Goal: Task Accomplishment & Management: Complete application form

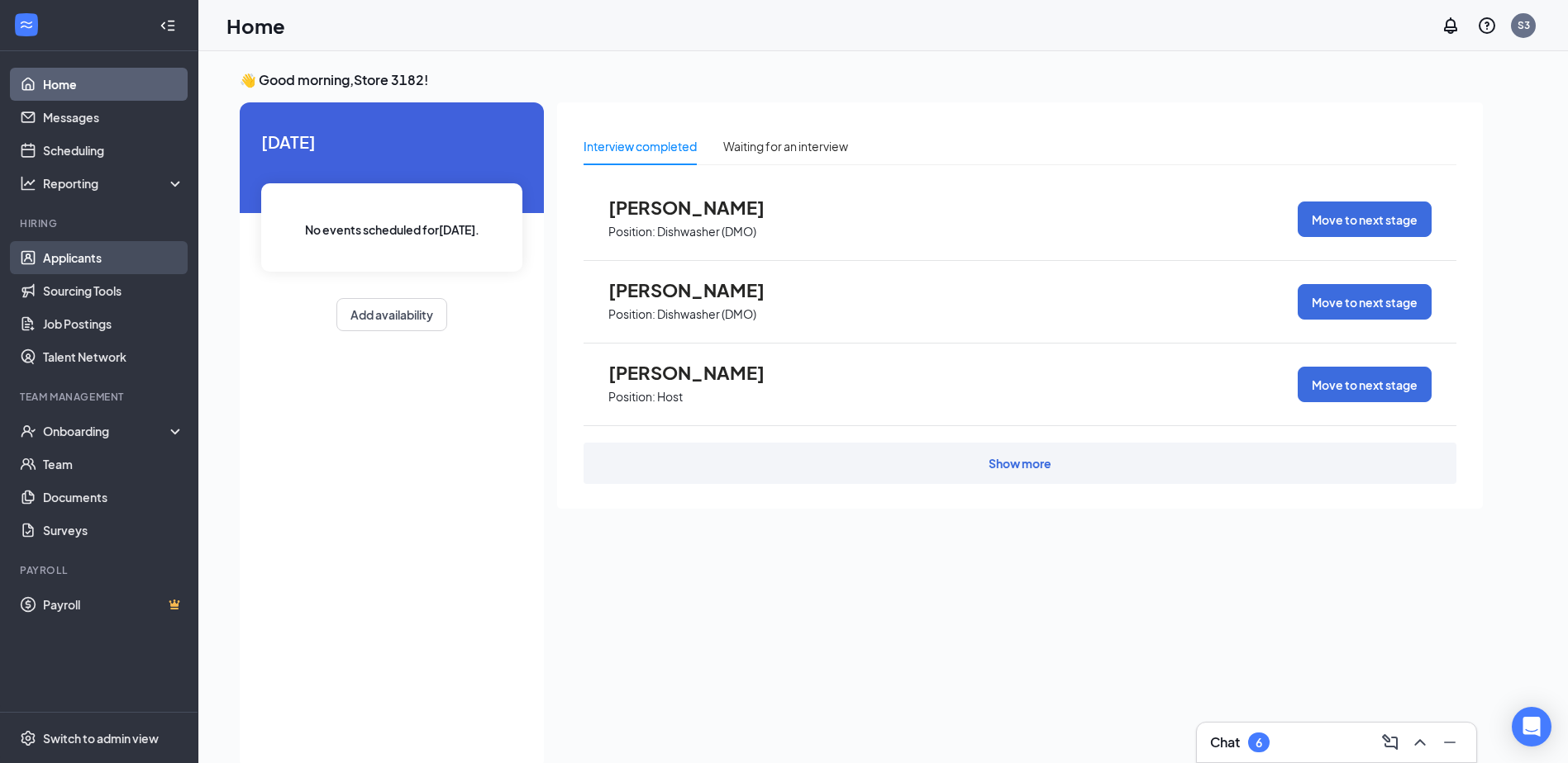
click at [101, 255] on link "Applicants" at bounding box center [114, 258] width 141 height 33
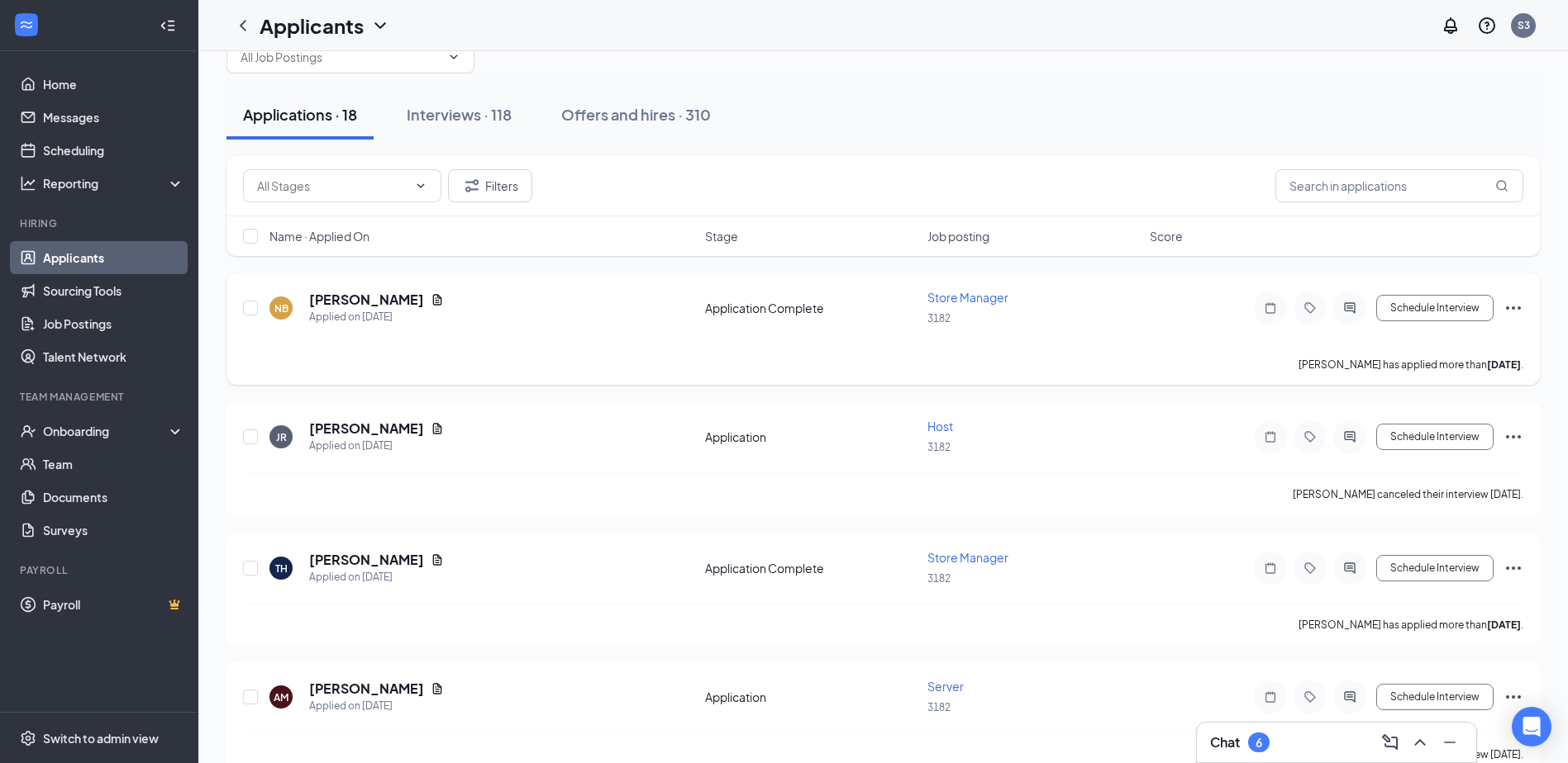
scroll to position [83, 0]
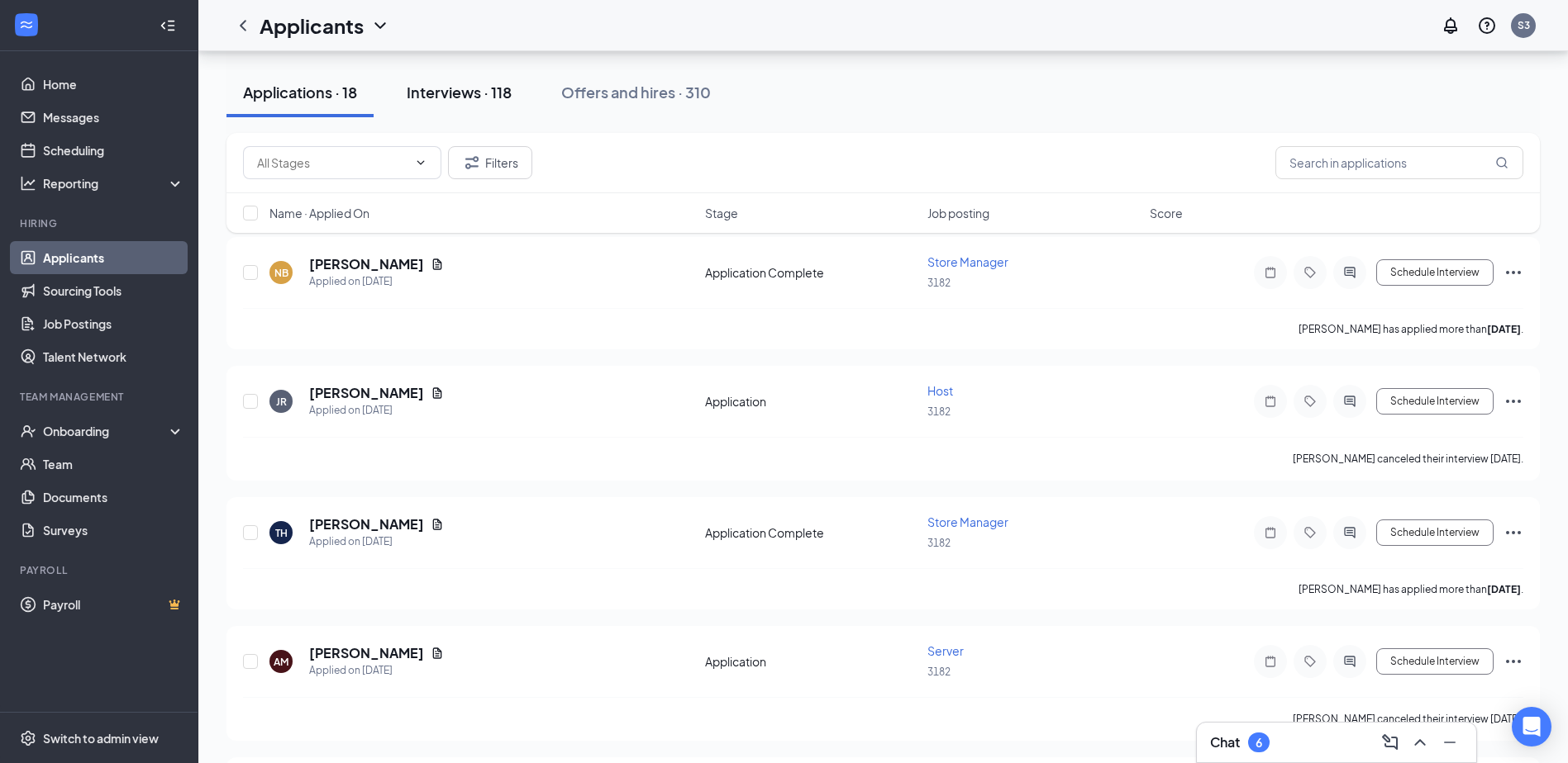
click at [484, 102] on button "Interviews · 118" at bounding box center [459, 93] width 138 height 49
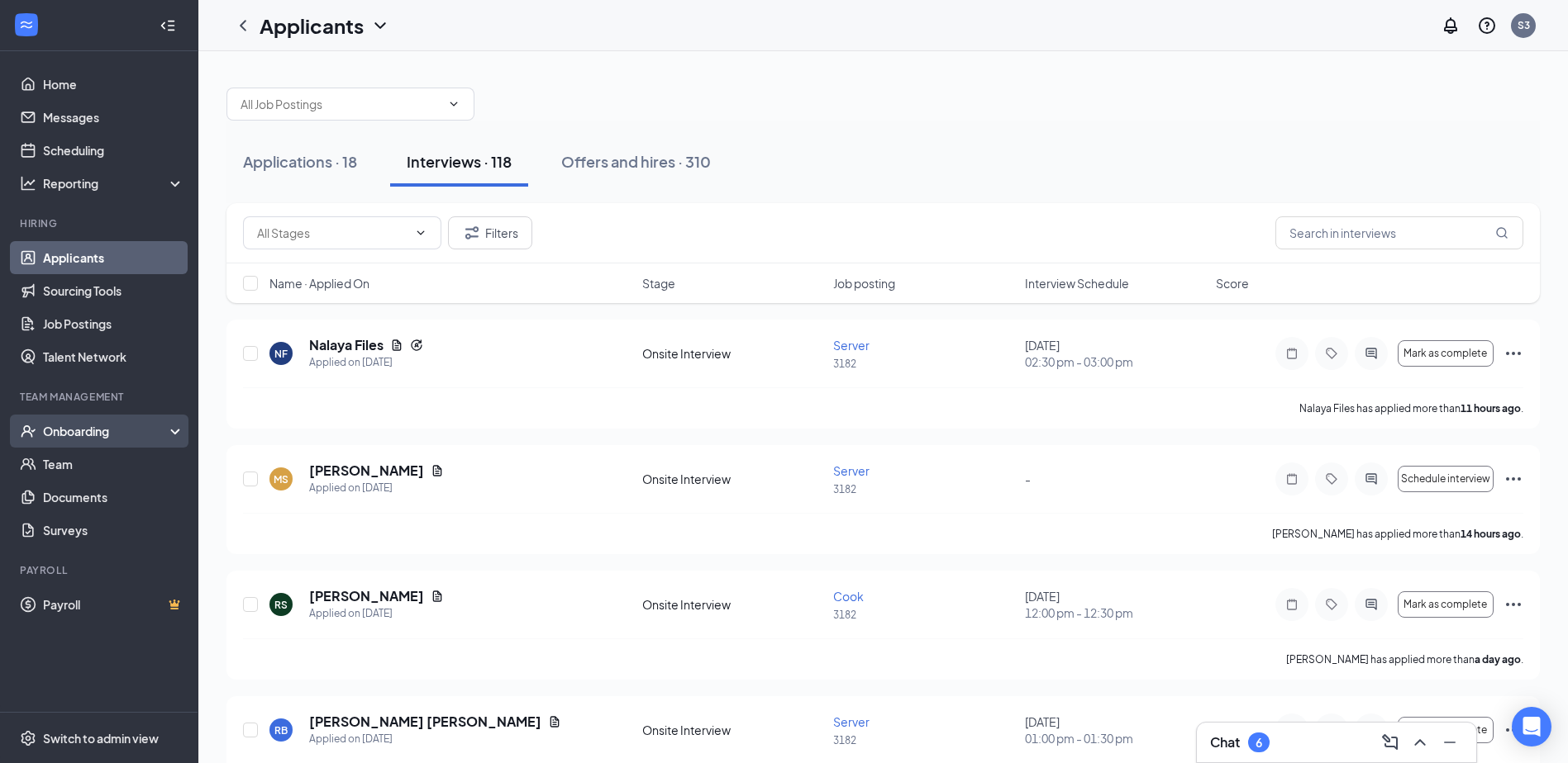
click at [71, 435] on div "Onboarding" at bounding box center [107, 431] width 127 height 17
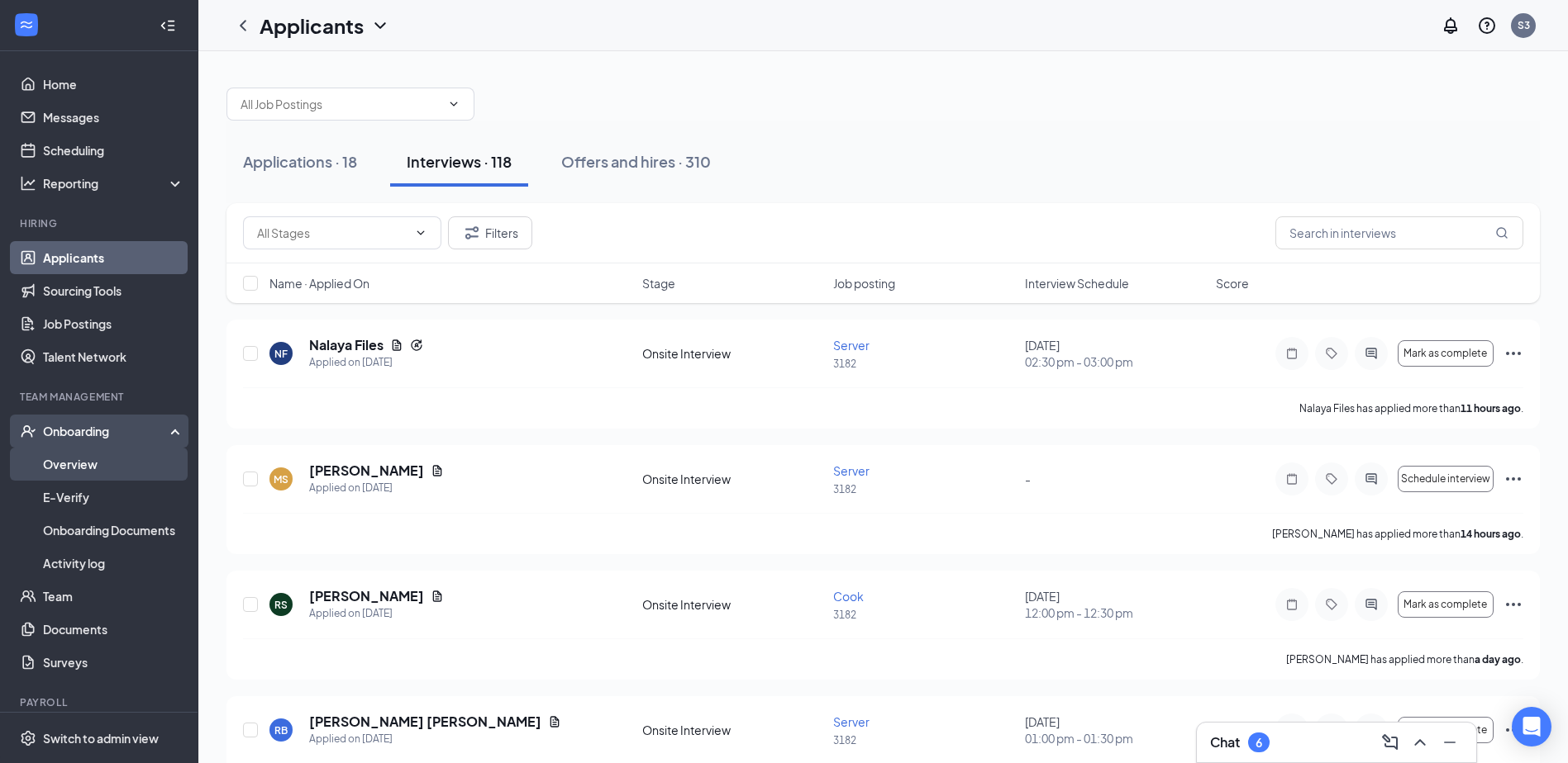
click at [102, 468] on link "Overview" at bounding box center [114, 464] width 141 height 33
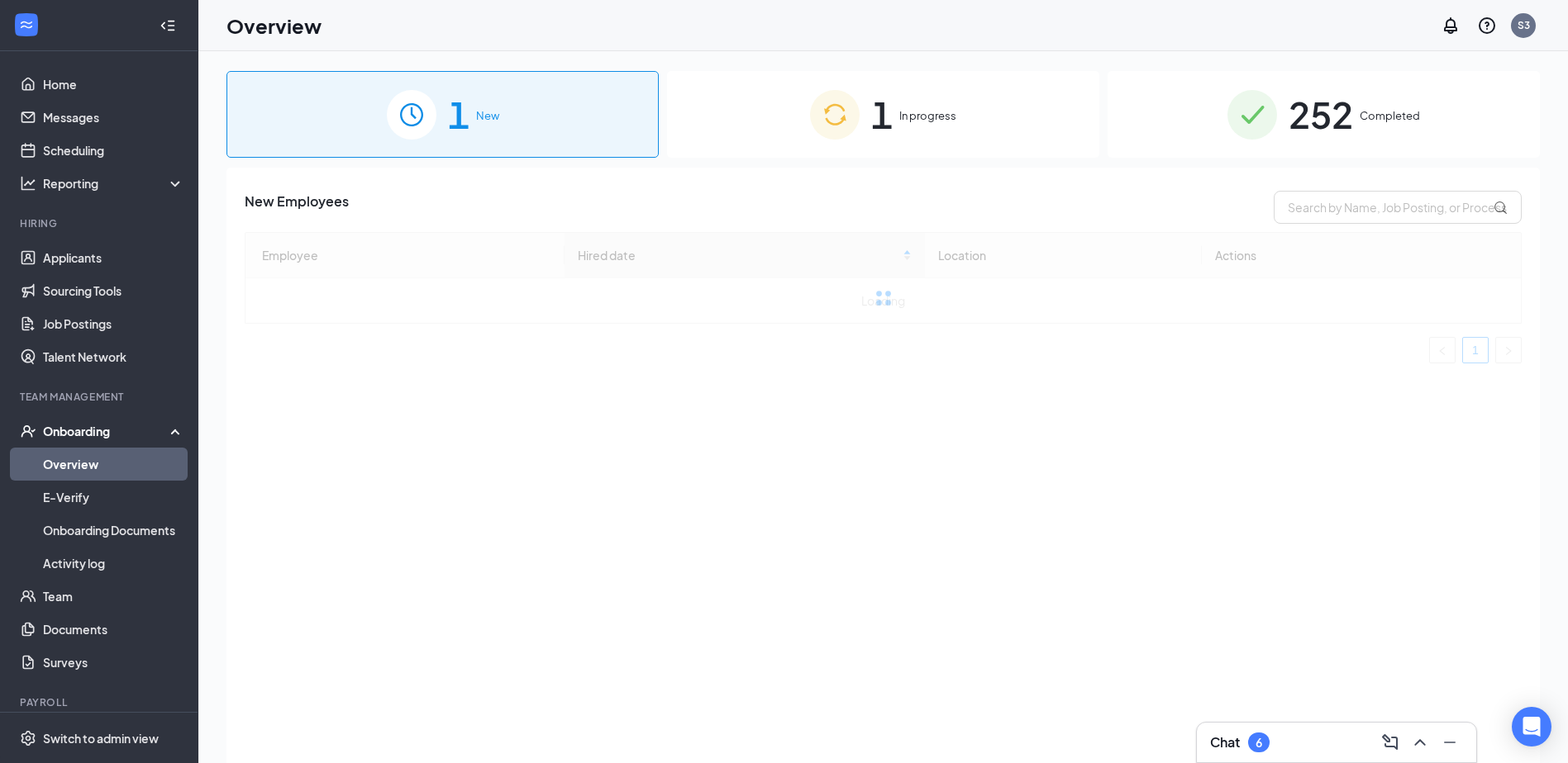
click at [926, 145] on div "1 In progress" at bounding box center [883, 115] width 432 height 86
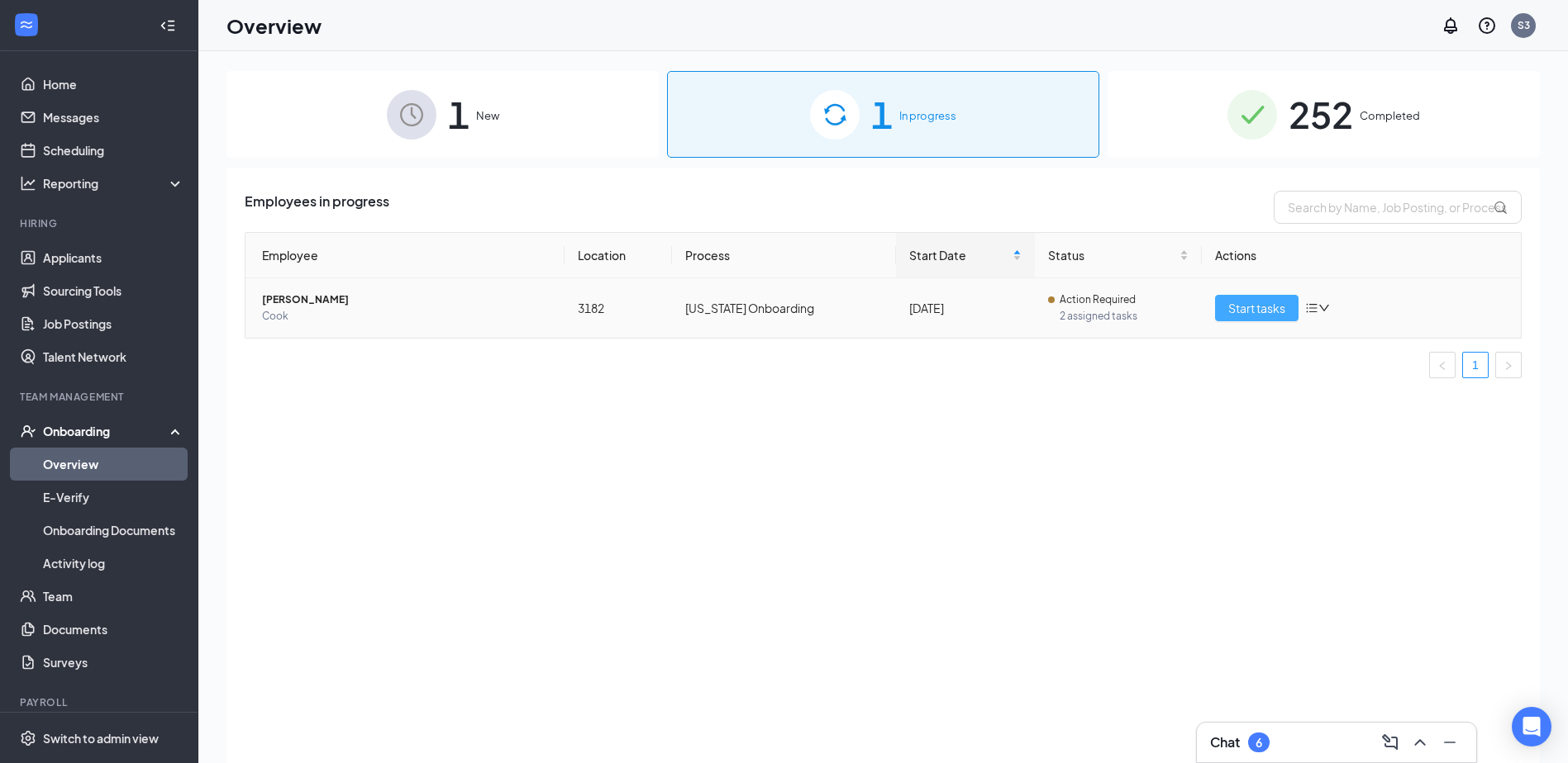
click at [1276, 307] on span "Start tasks" at bounding box center [1256, 307] width 57 height 19
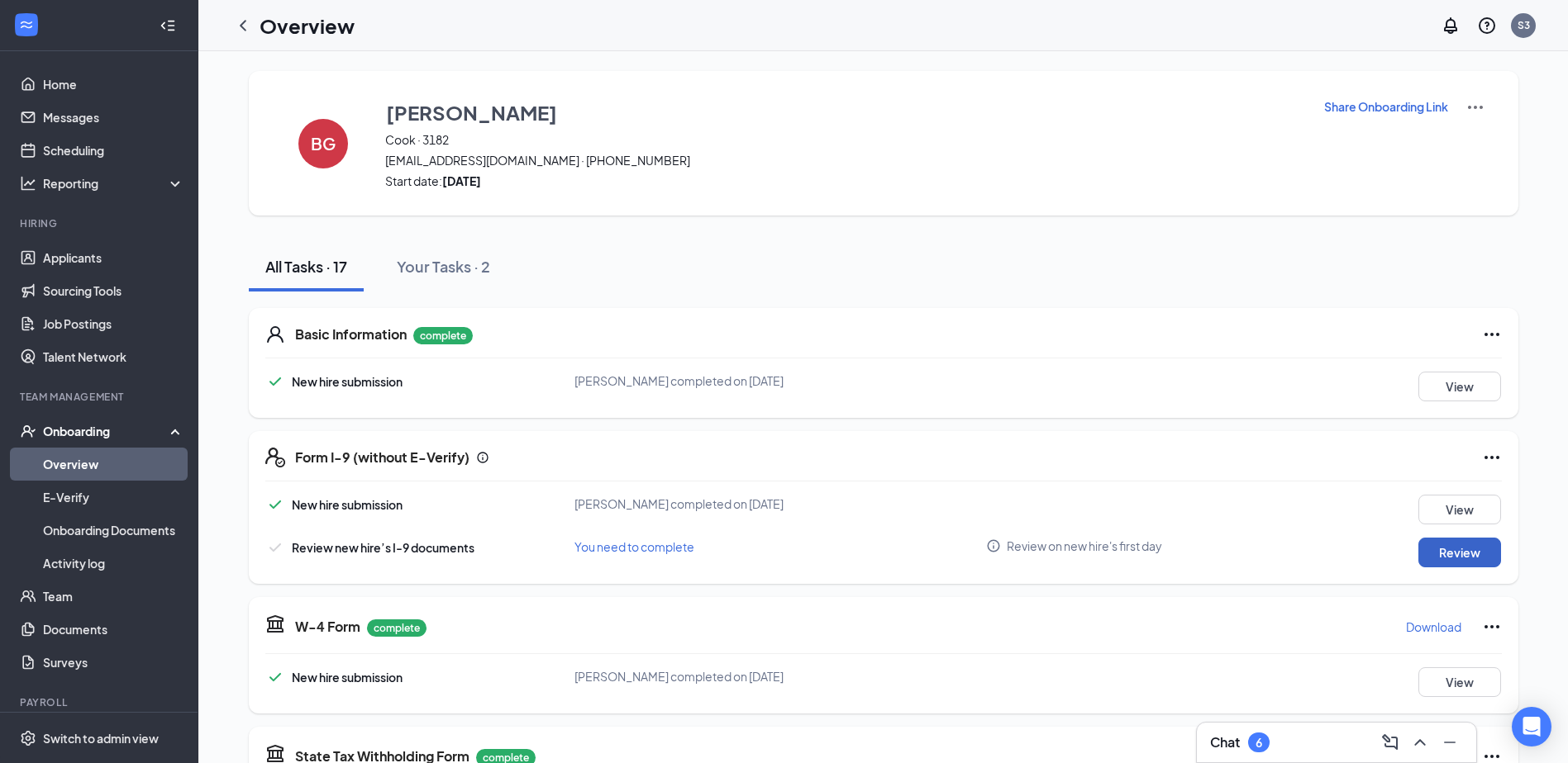
click at [1450, 552] on button "Review" at bounding box center [1460, 552] width 83 height 30
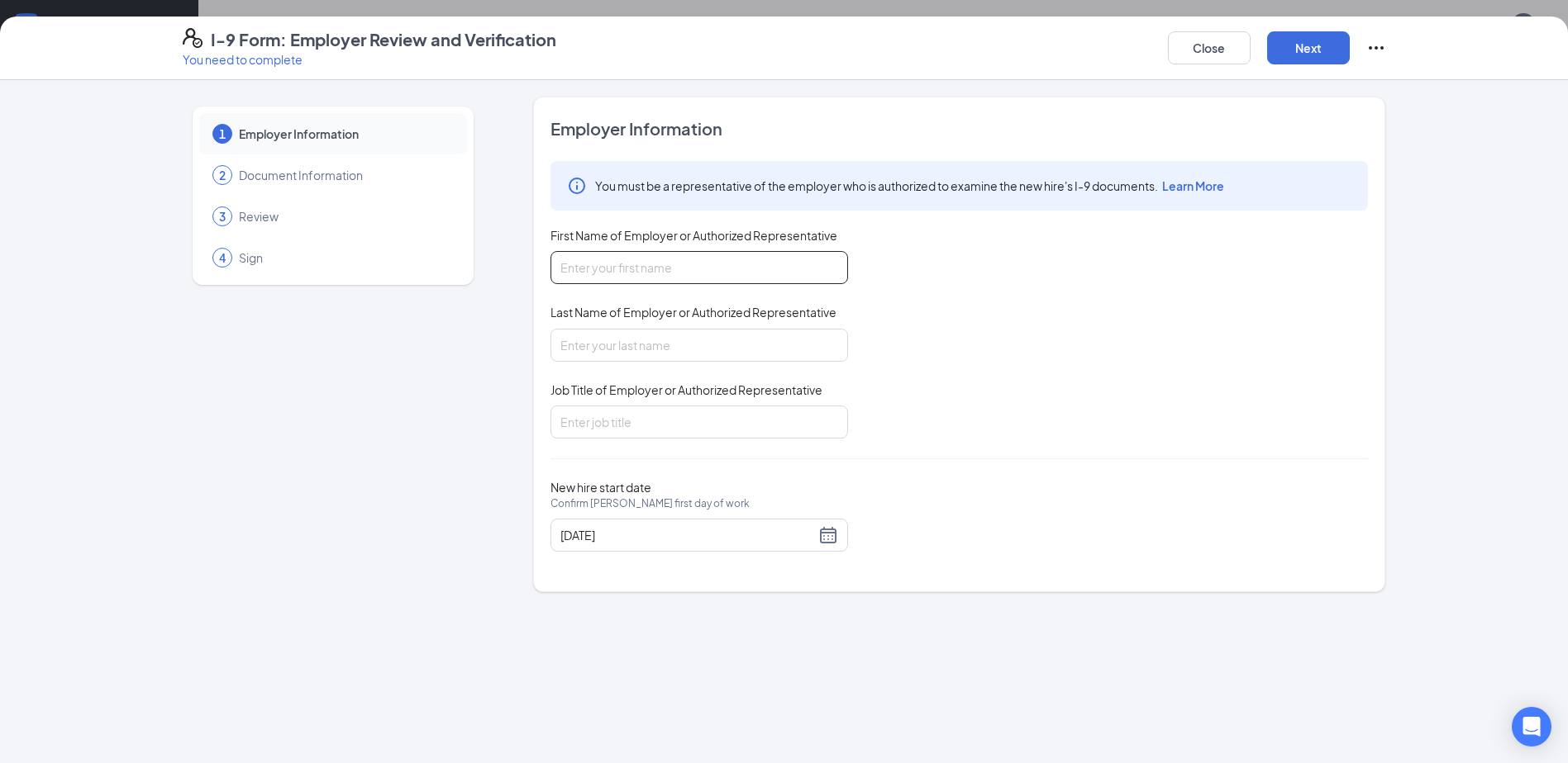
click at [771, 260] on input "First Name of Employer or Authorized Representative" at bounding box center [699, 268] width 298 height 33
type input "Cailtin"
click at [646, 346] on input "Last Name of Employer or Authorized Representative" at bounding box center [699, 345] width 298 height 33
type input "[PERSON_NAME]"
click at [675, 425] on input "Job Title of Employer or Authorized Representative" at bounding box center [699, 422] width 298 height 33
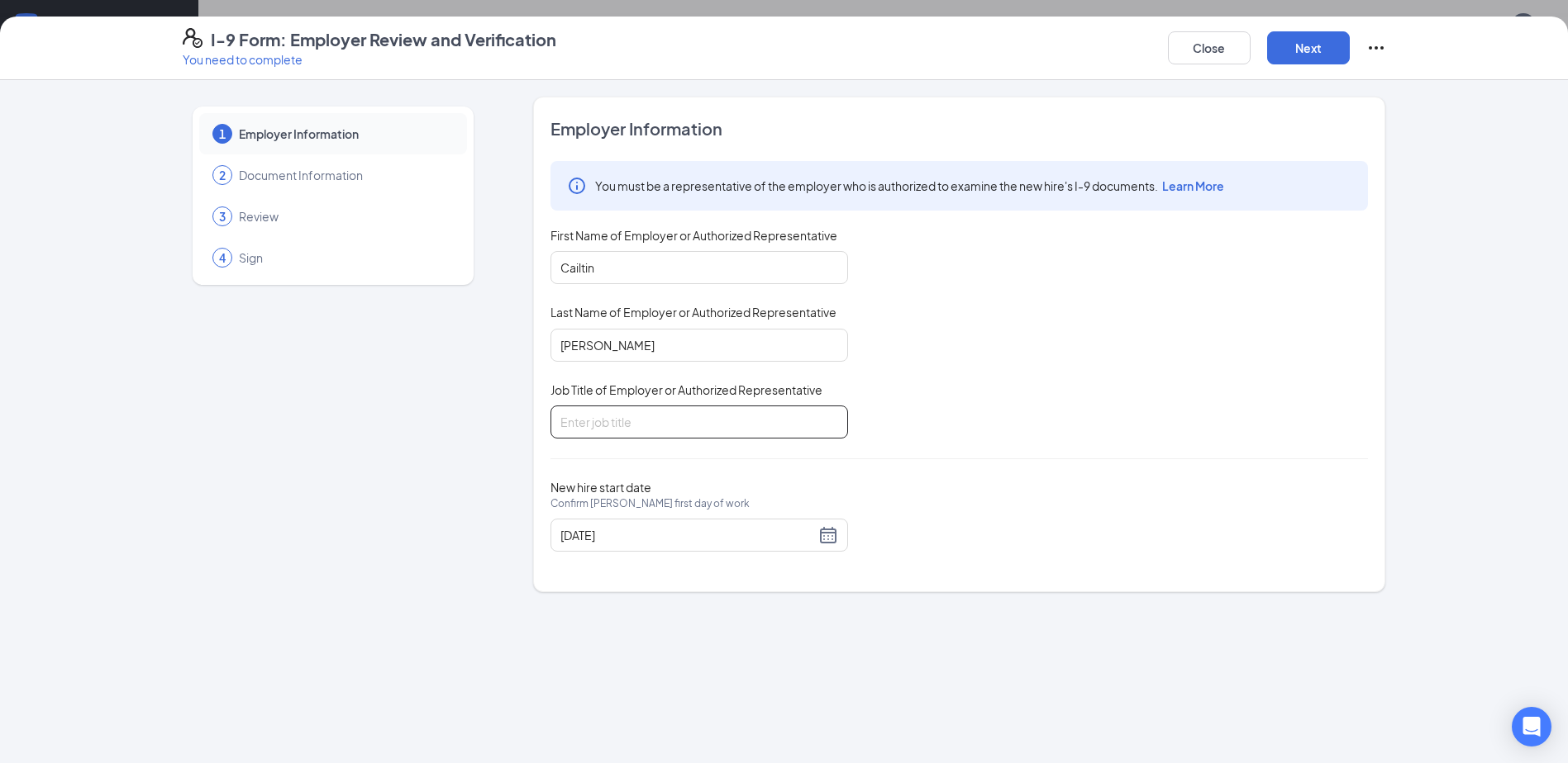
type input "General Manager"
click at [1306, 51] on button "Next" at bounding box center [1308, 48] width 83 height 33
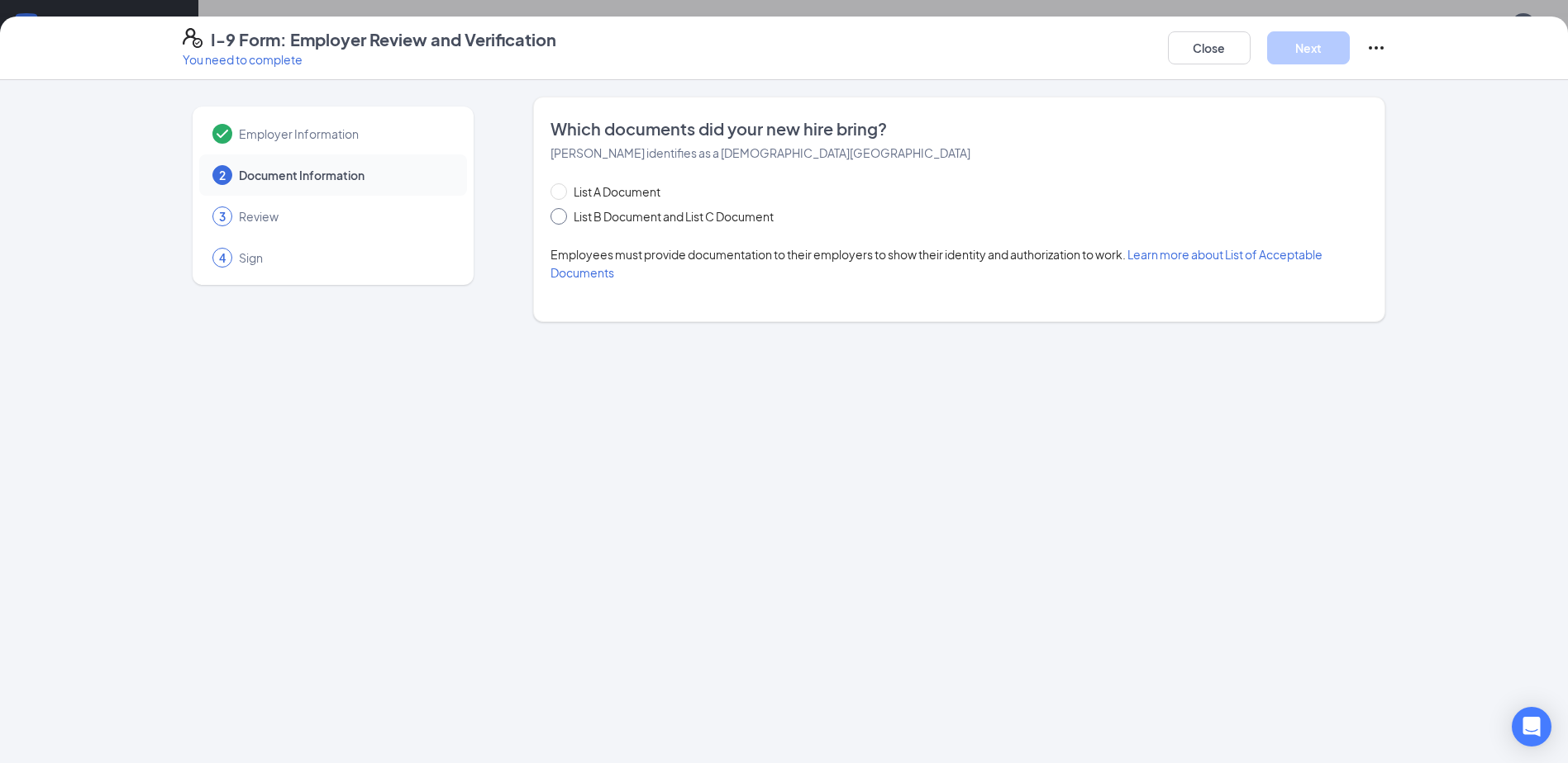
click at [651, 213] on span "List B Document and List C Document" at bounding box center [673, 216] width 213 height 19
click at [562, 213] on input "List B Document and List C Document" at bounding box center [555, 213] width 11 height 11
radio input "true"
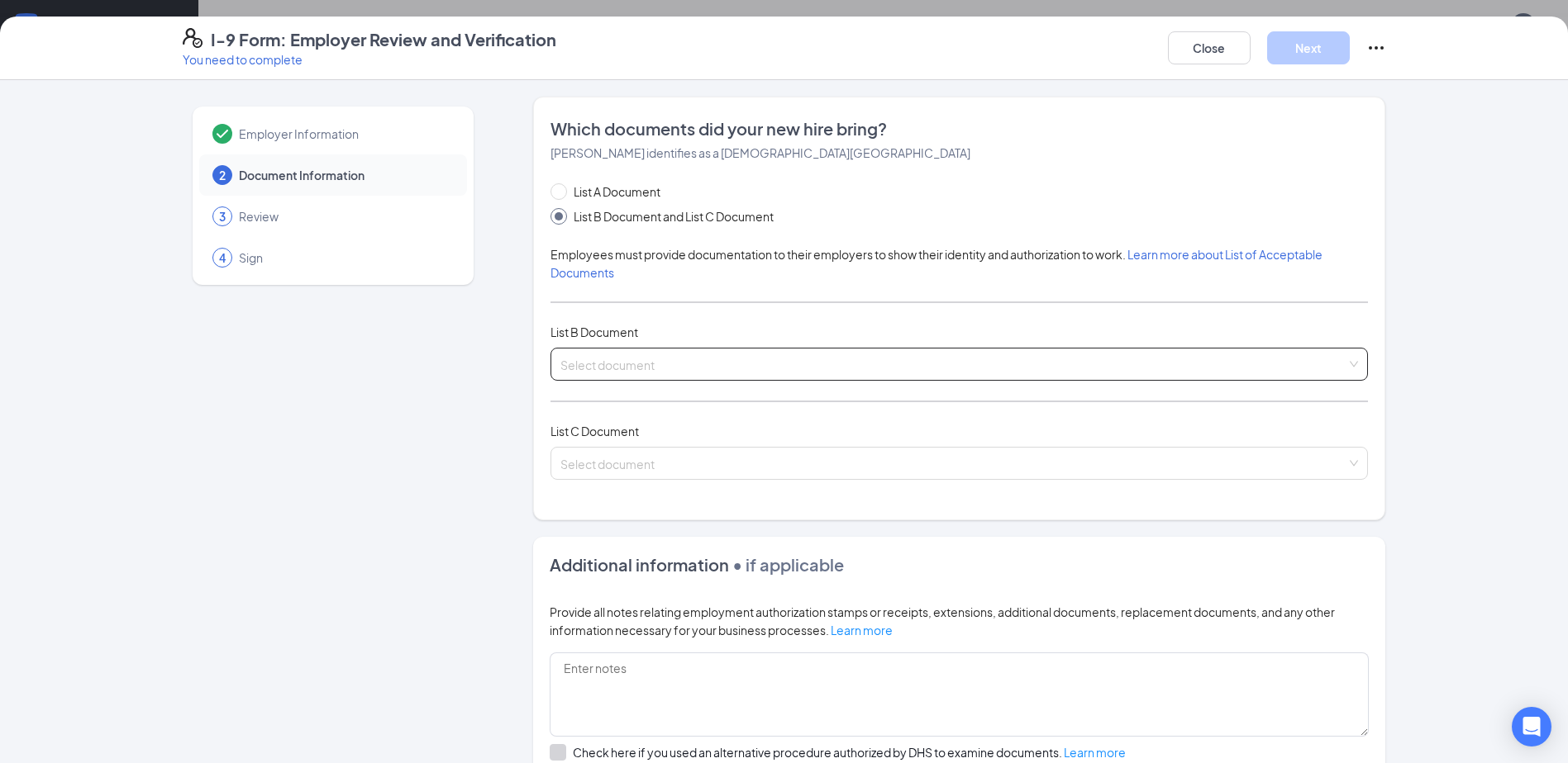
click at [634, 362] on input "search" at bounding box center [954, 361] width 786 height 25
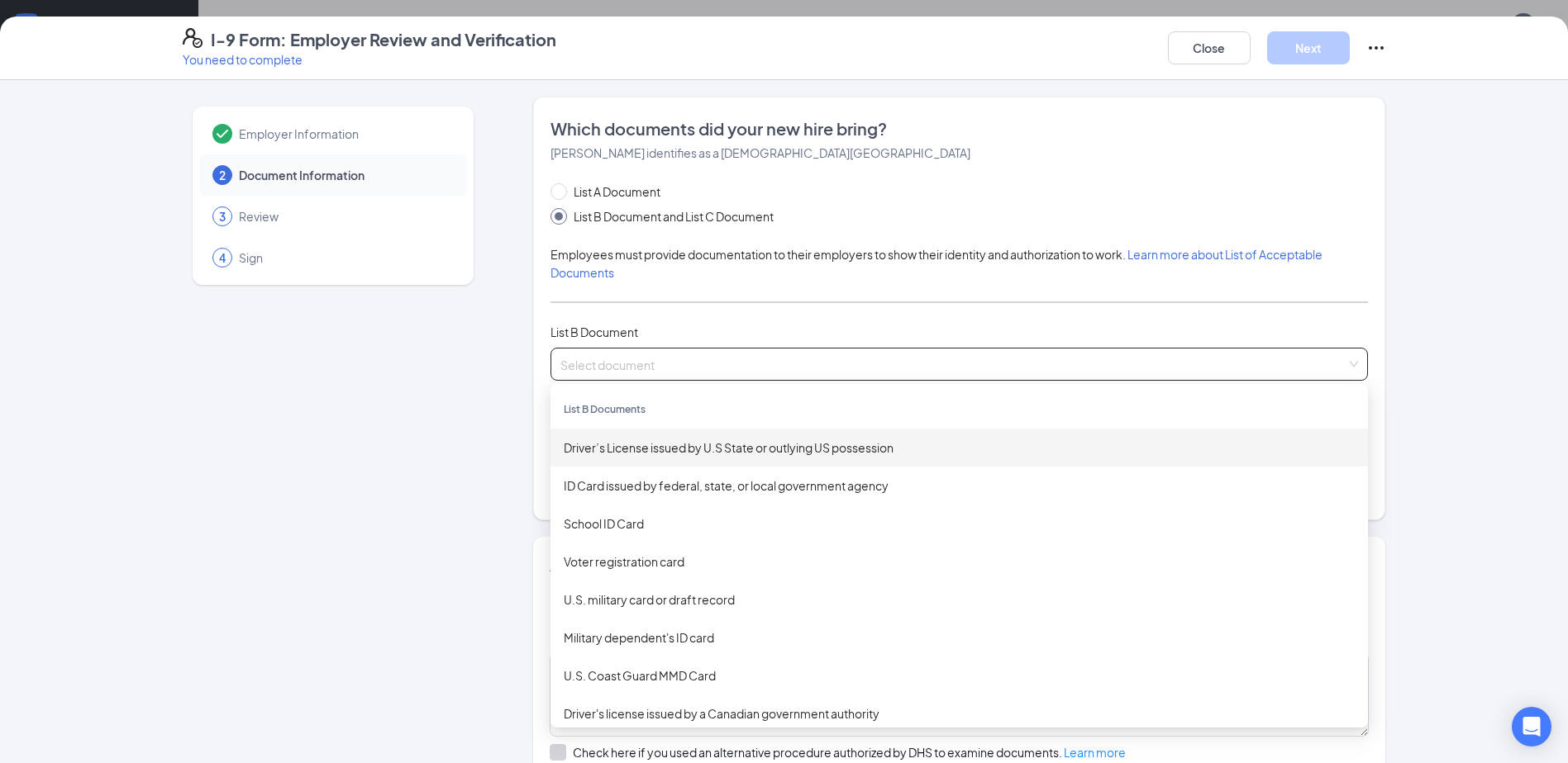
click at [749, 444] on div "Driver’s License issued by U.S State or outlying US possession" at bounding box center [958, 448] width 791 height 19
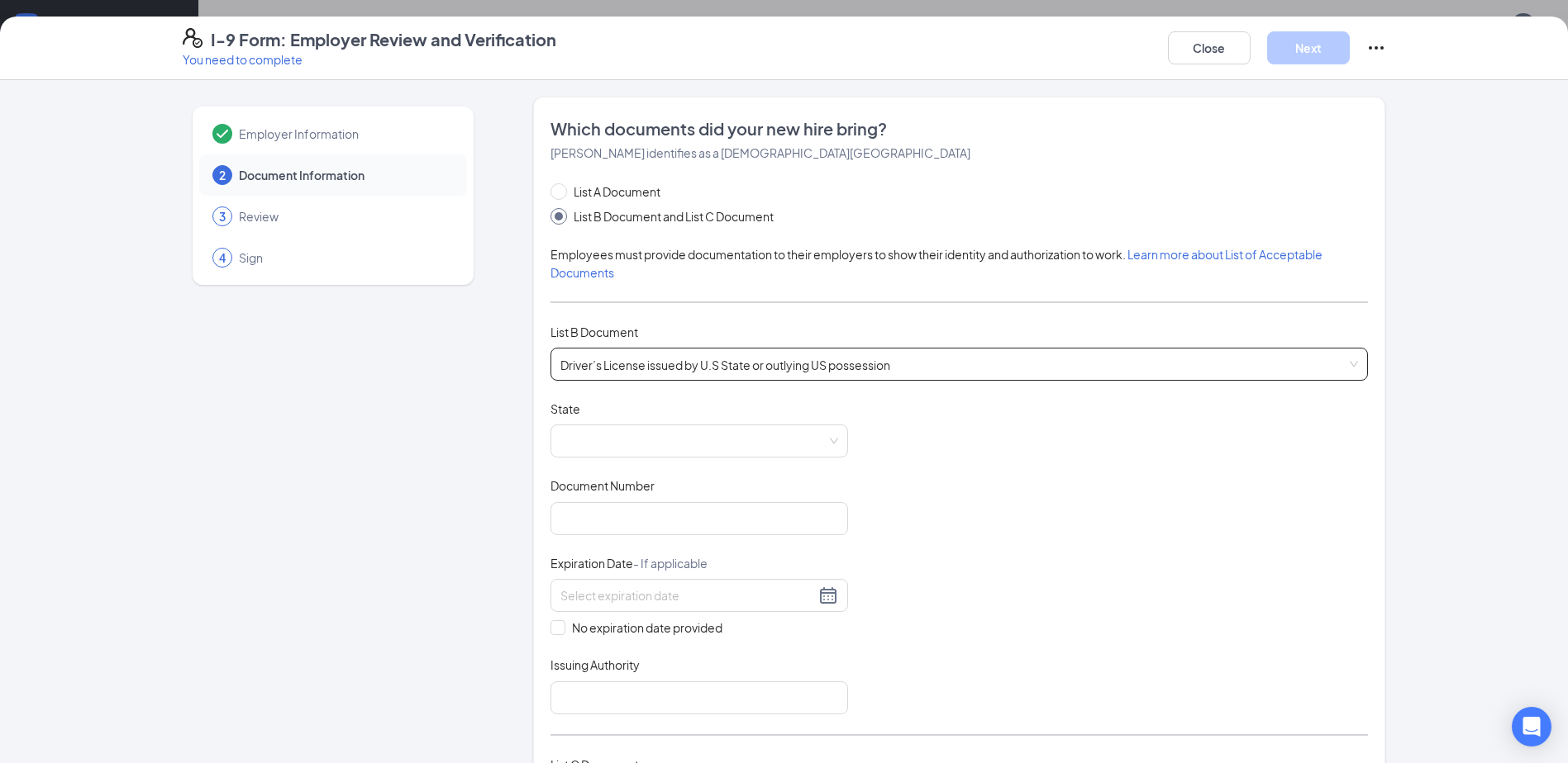
click at [696, 360] on span "Driver’s License issued by U.S State or outlying US possession" at bounding box center [959, 365] width 798 height 32
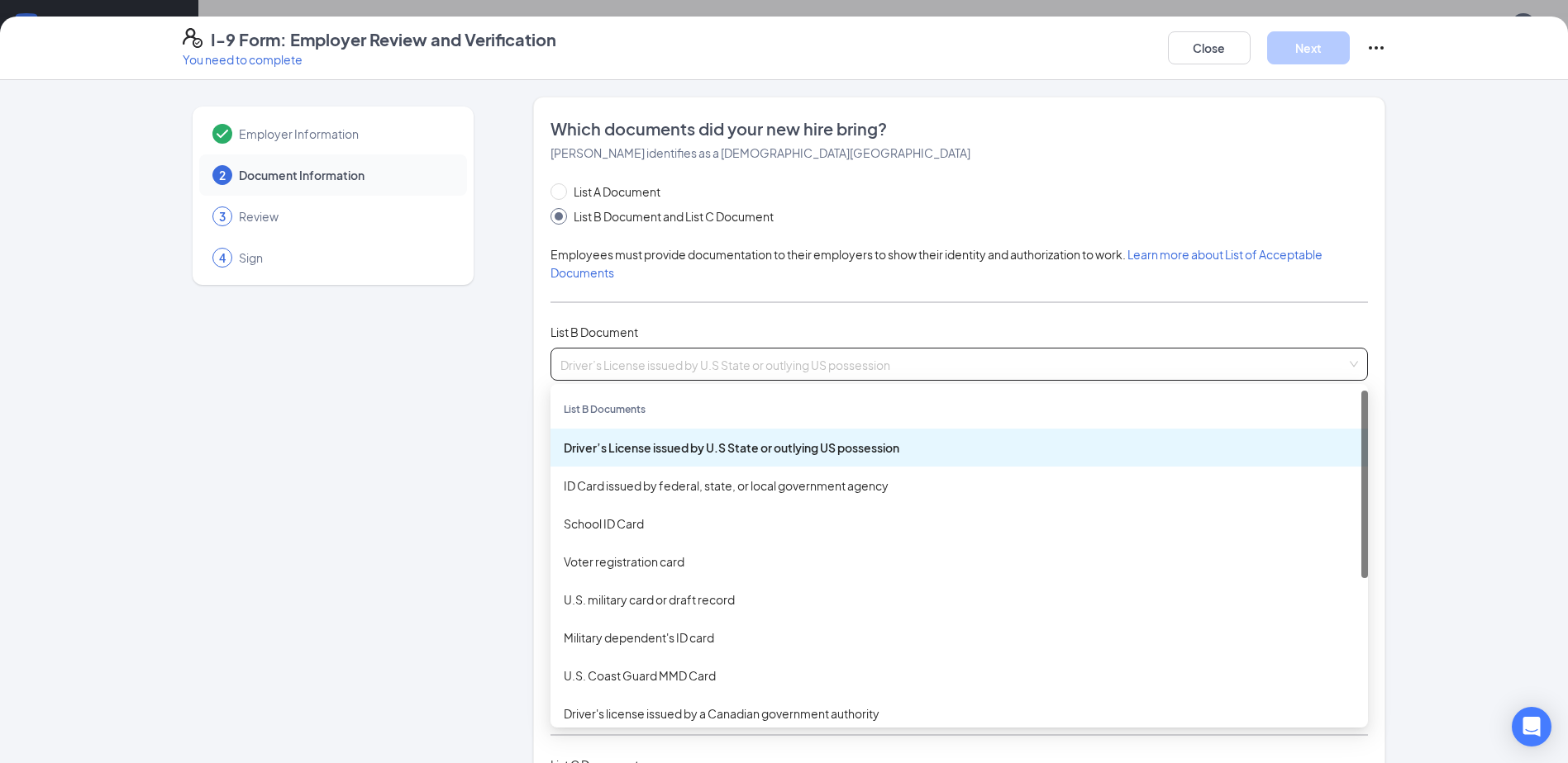
click at [695, 361] on span "Driver’s License issued by U.S State or outlying US possession" at bounding box center [959, 365] width 798 height 32
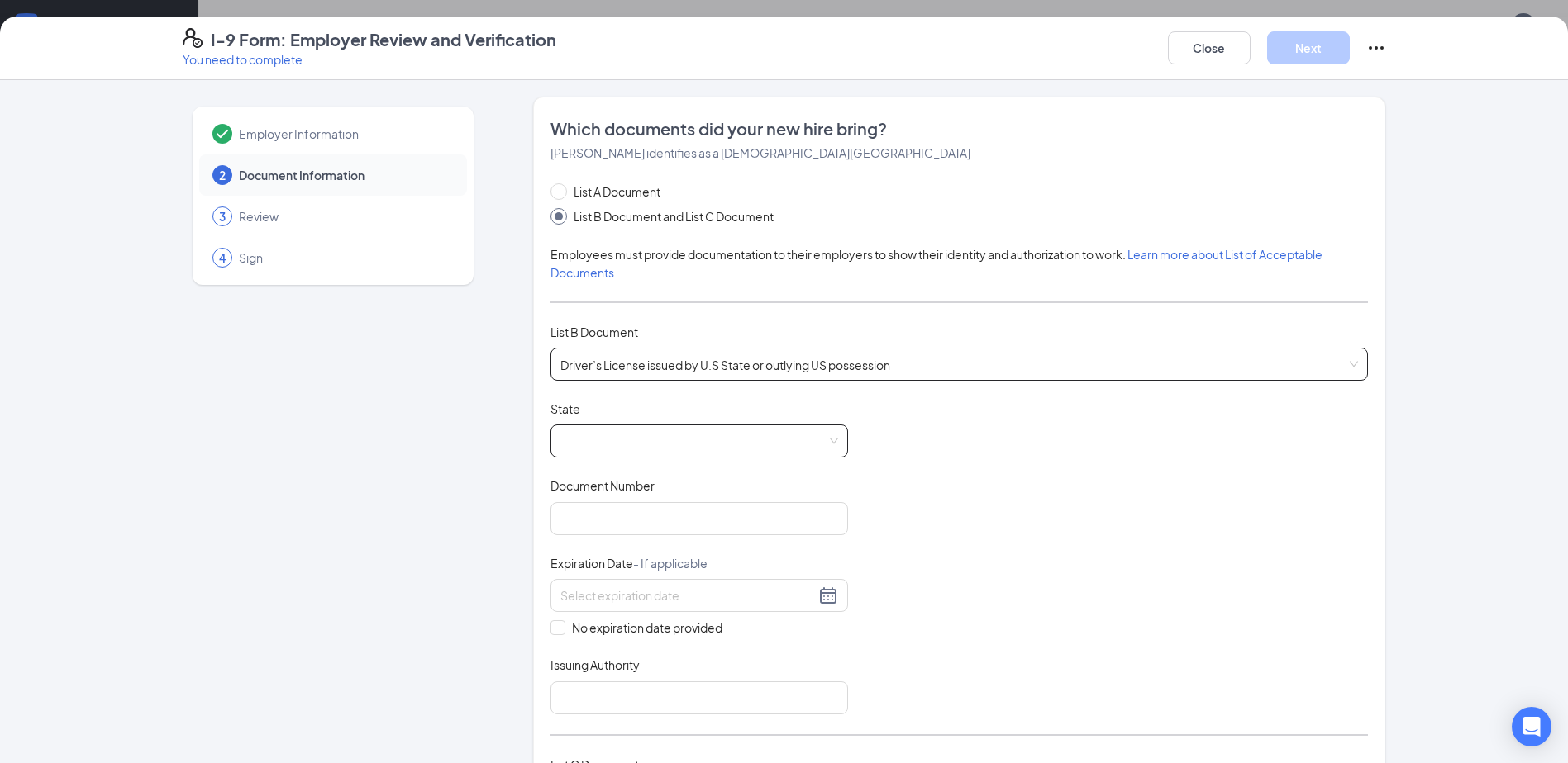
click at [657, 436] on span at bounding box center [699, 441] width 278 height 32
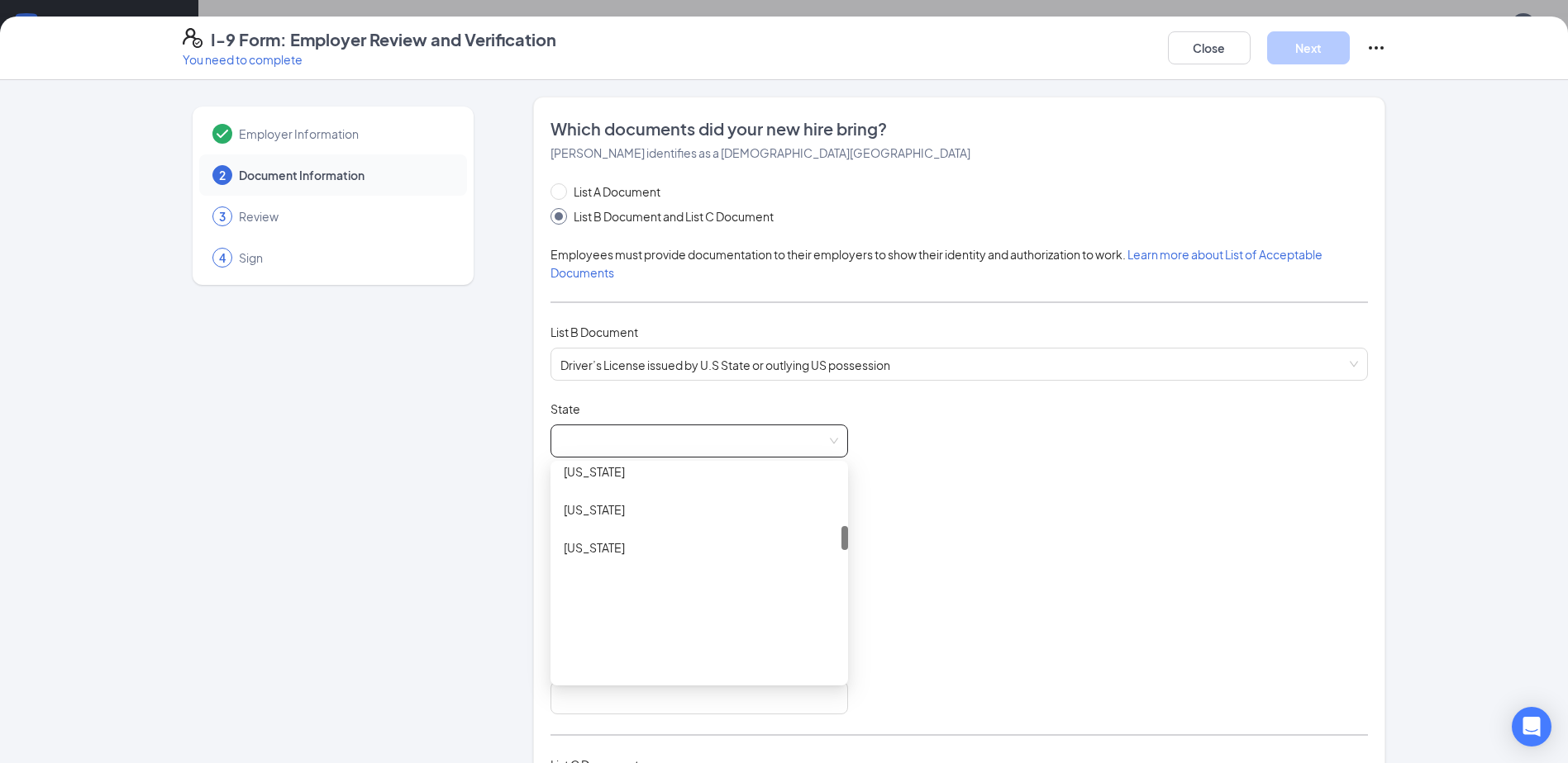
scroll to position [496, 0]
click at [597, 609] on div "[US_STATE]" at bounding box center [699, 598] width 298 height 38
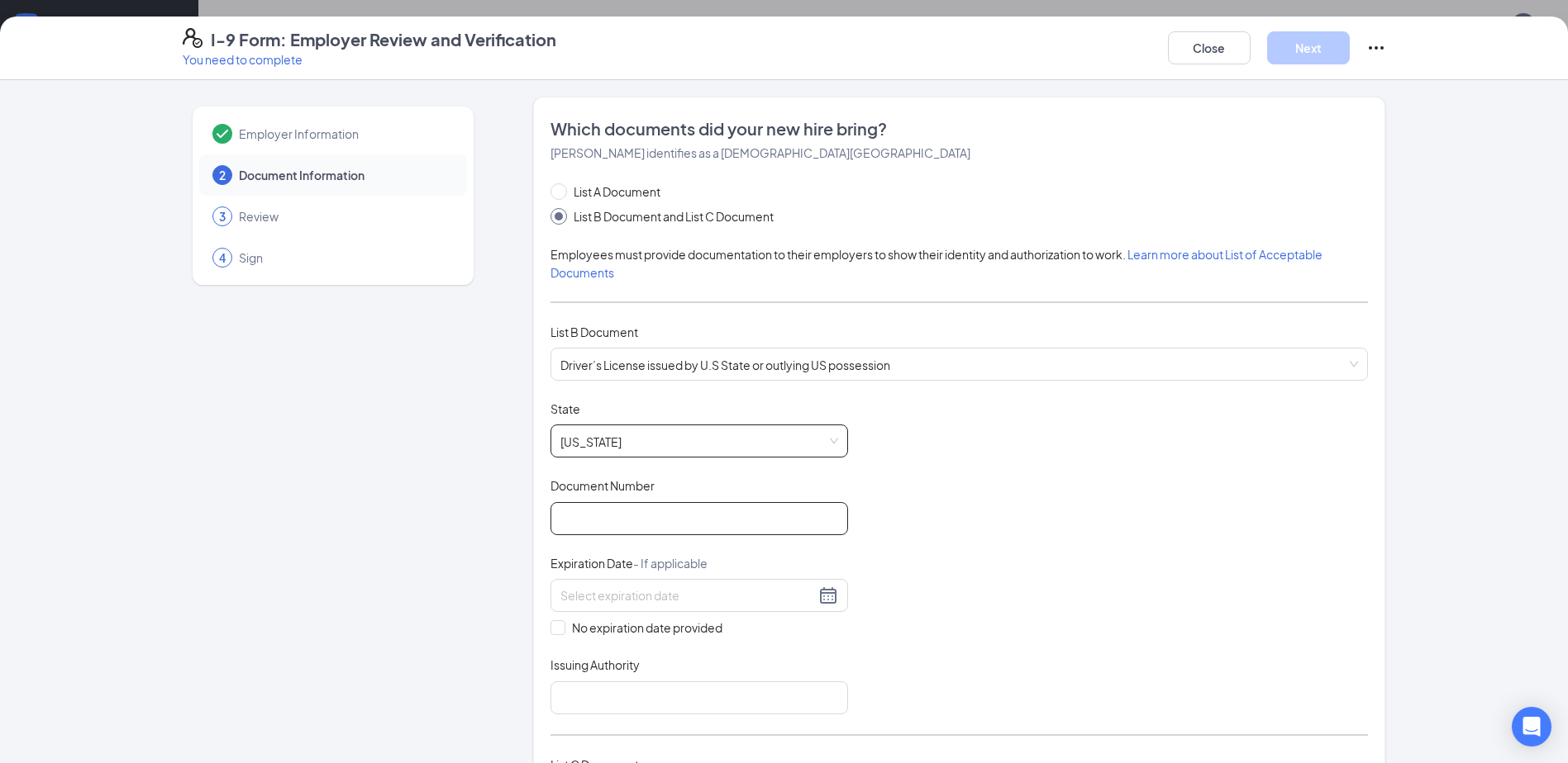
click at [621, 520] on input "Document Number" at bounding box center [699, 519] width 298 height 33
type input "8926055191"
click at [636, 591] on input at bounding box center [687, 596] width 255 height 19
click at [662, 760] on div "19" at bounding box center [658, 767] width 20 height 20
type input "[DATE]"
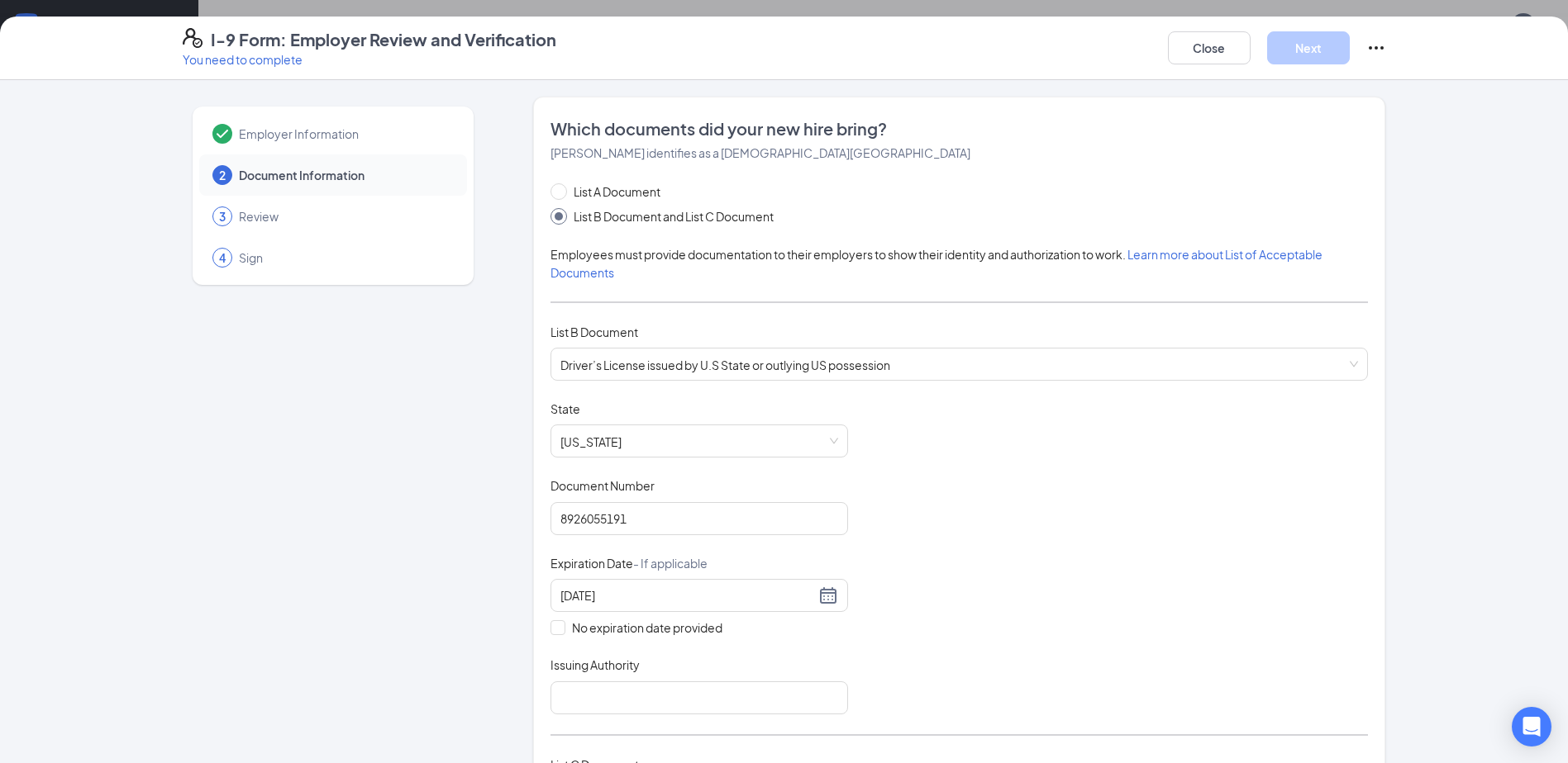
click at [989, 566] on div "Document Title Driver’s License issued by U.S State or outlying US possession S…" at bounding box center [958, 558] width 817 height 314
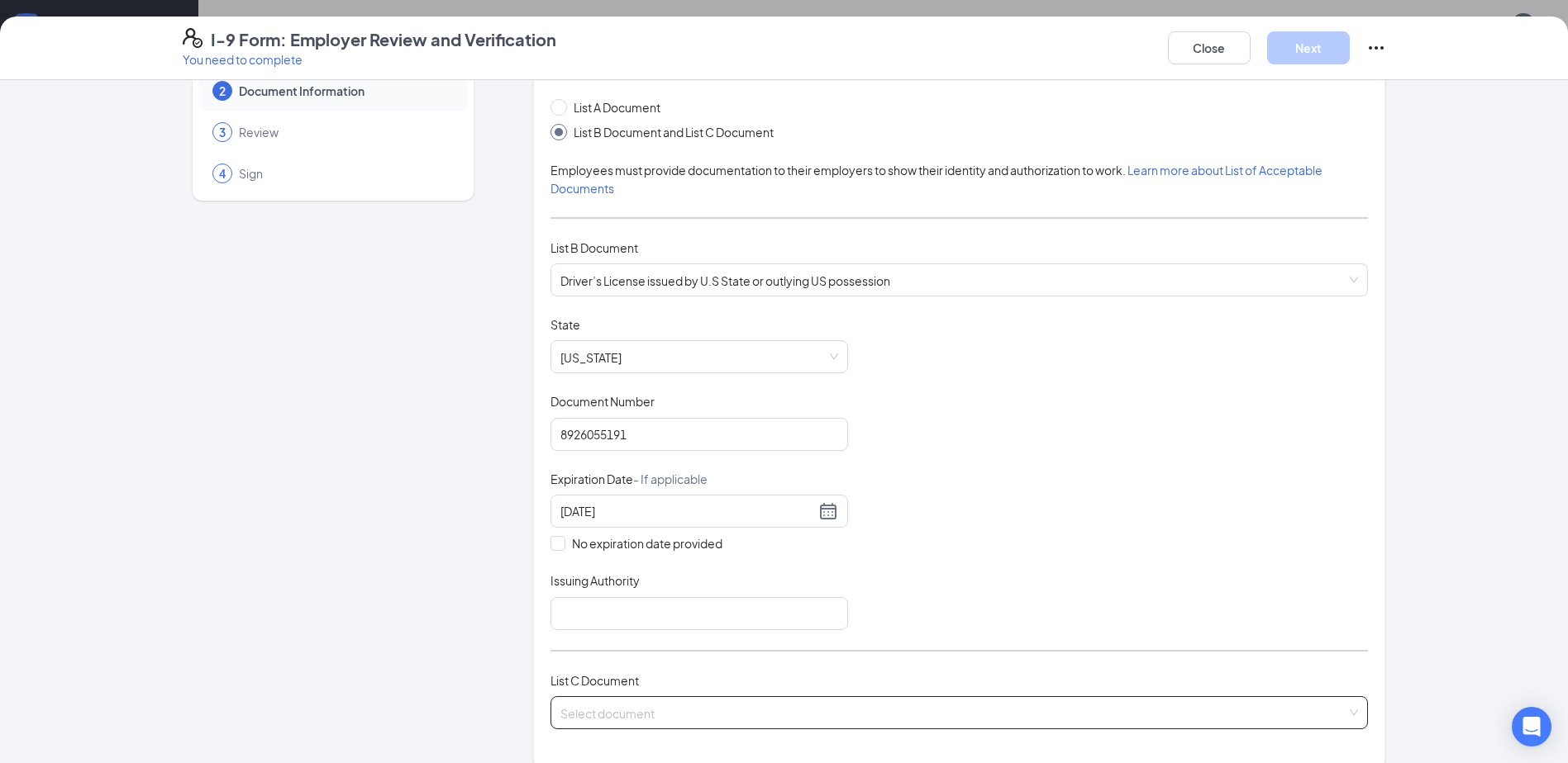
scroll to position [248, 0]
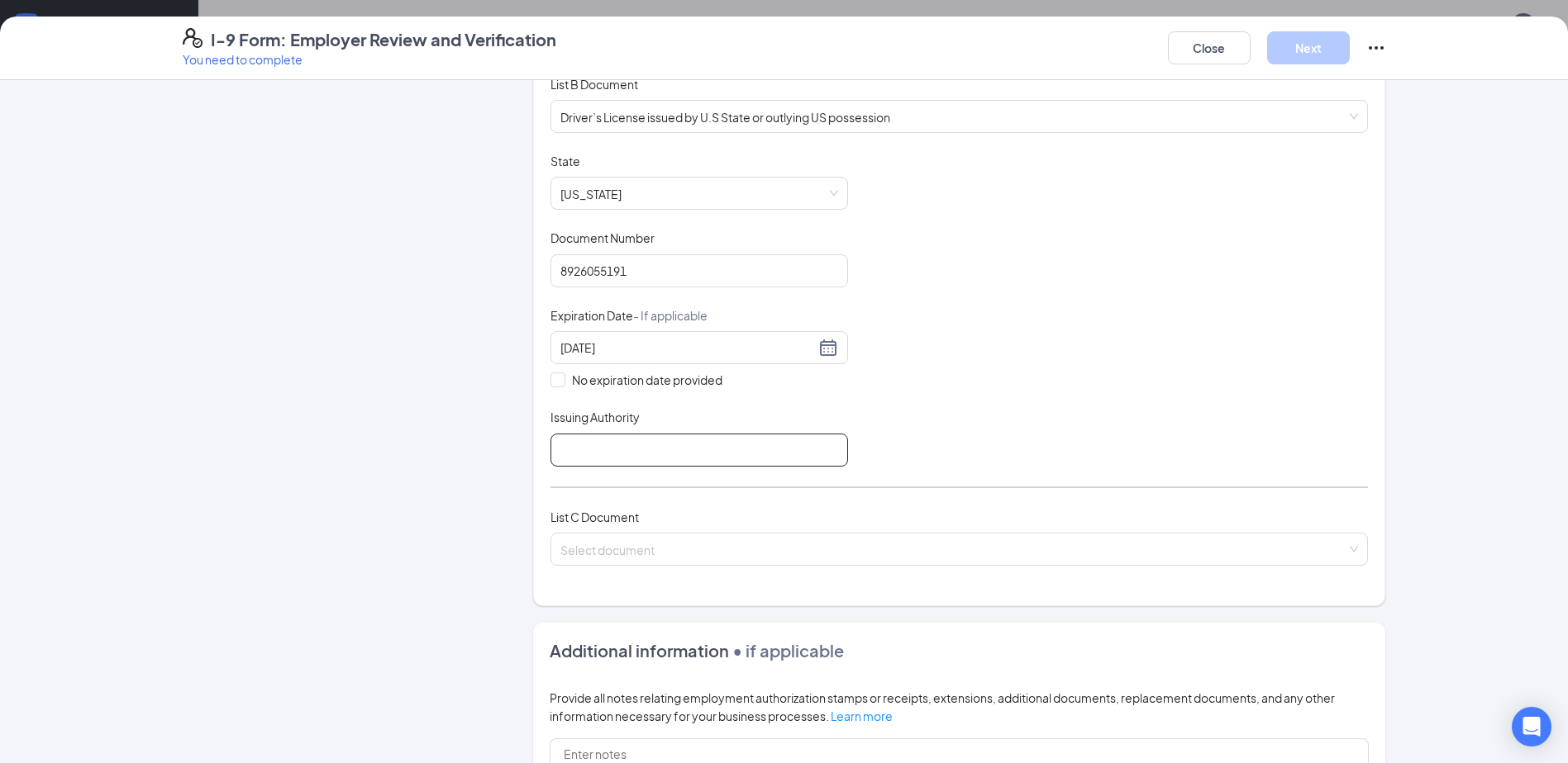
click at [667, 453] on input "Issuing Authority" at bounding box center [699, 450] width 298 height 33
type input "IN"
drag, startPoint x: 1014, startPoint y: 325, endPoint x: 1014, endPoint y: 338, distance: 13.0
click at [1014, 327] on div "Document Title Driver’s License issued by U.S State or outlying US possession S…" at bounding box center [958, 309] width 817 height 314
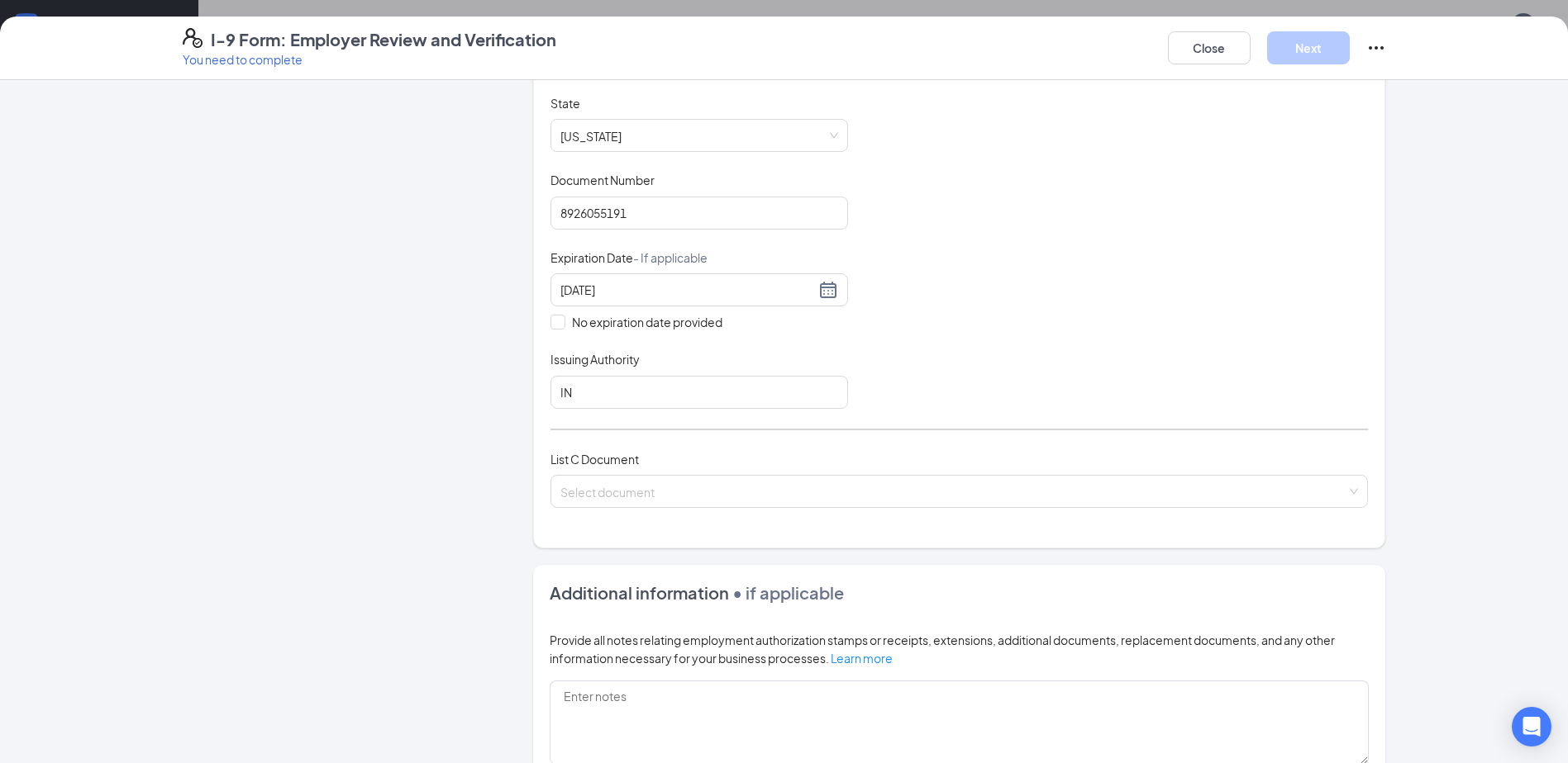
scroll to position [496, 0]
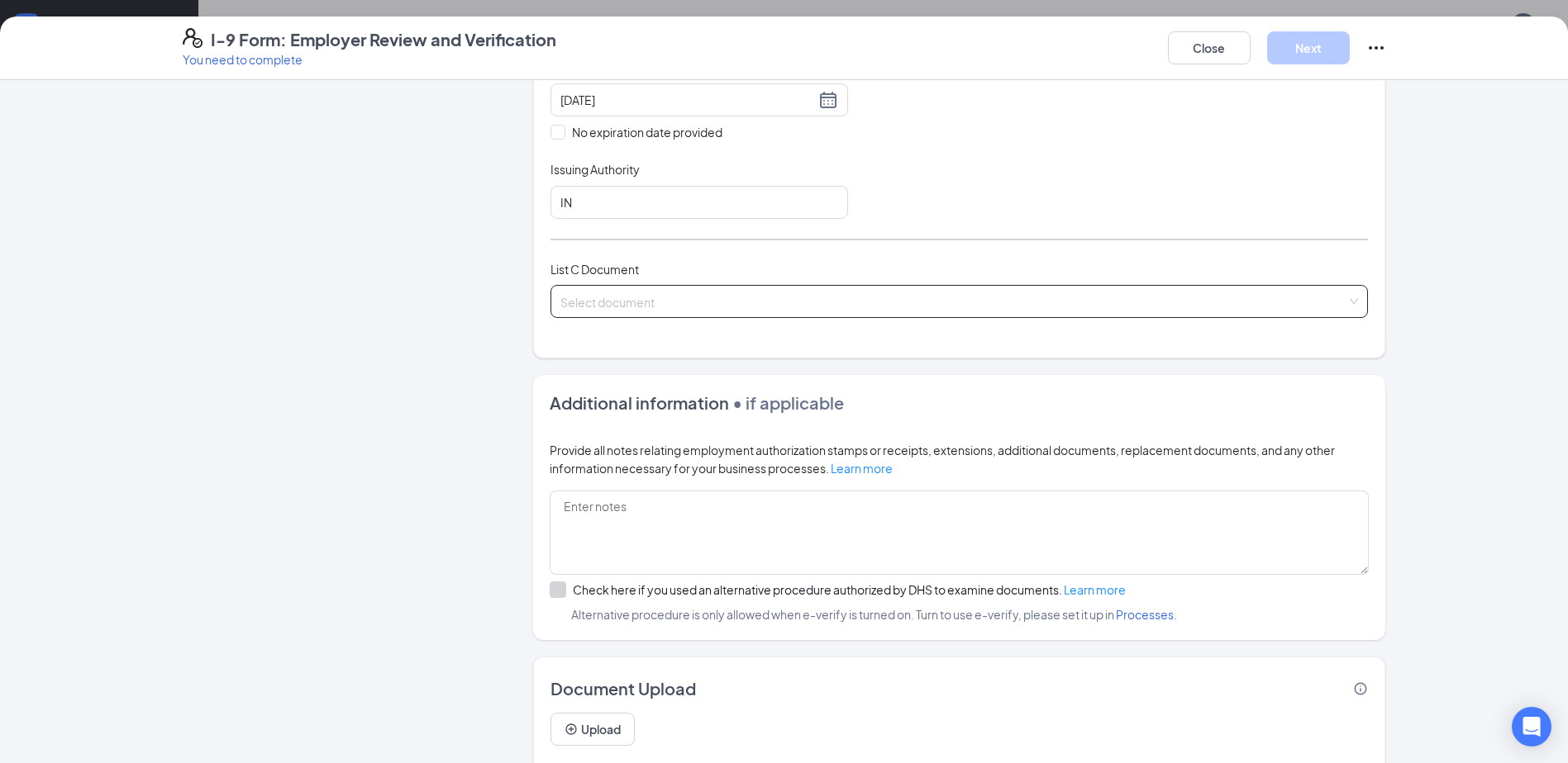
click at [702, 303] on input "search" at bounding box center [954, 298] width 786 height 25
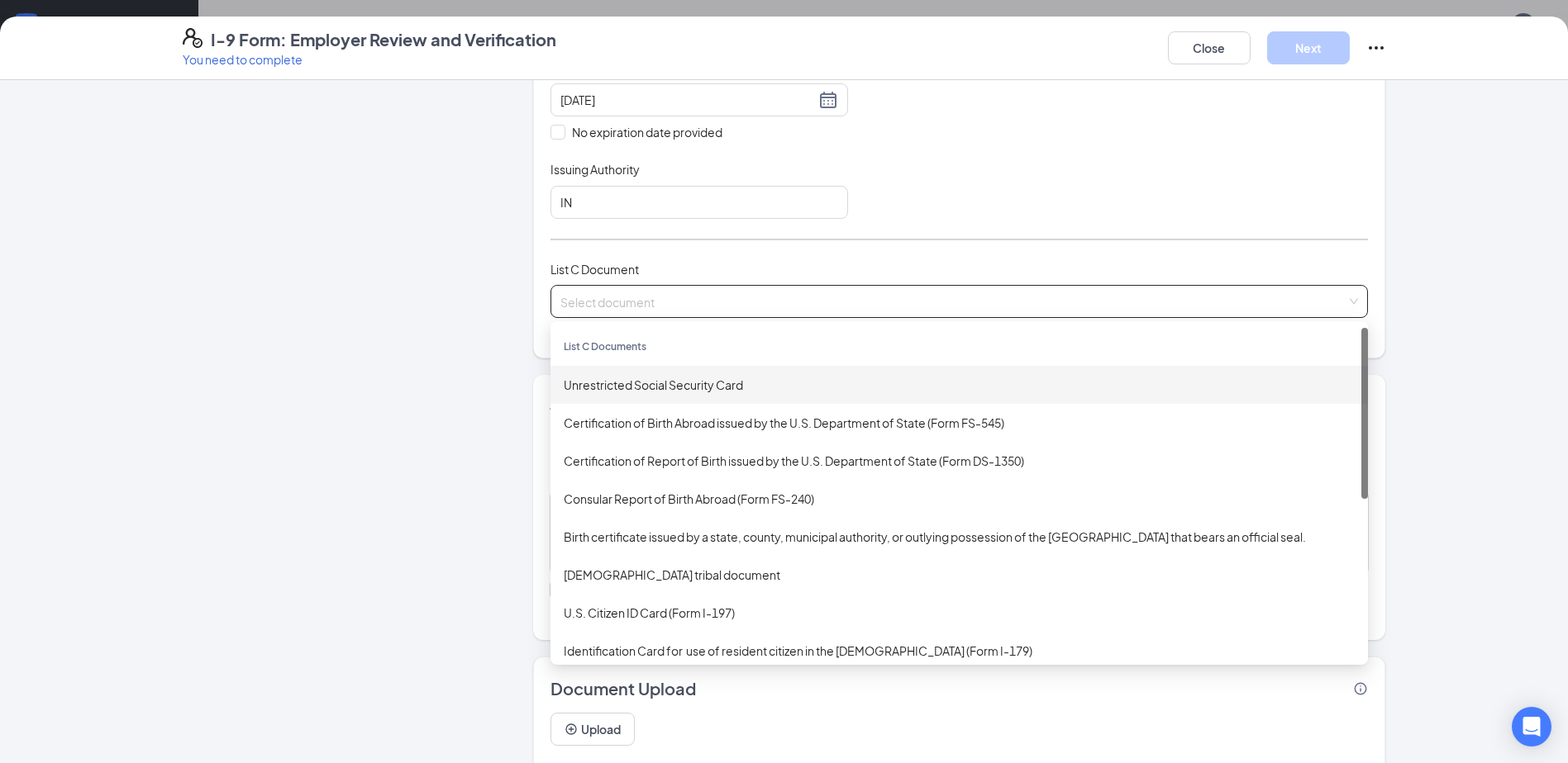
click at [689, 382] on div "Unrestricted Social Security Card" at bounding box center [958, 385] width 791 height 19
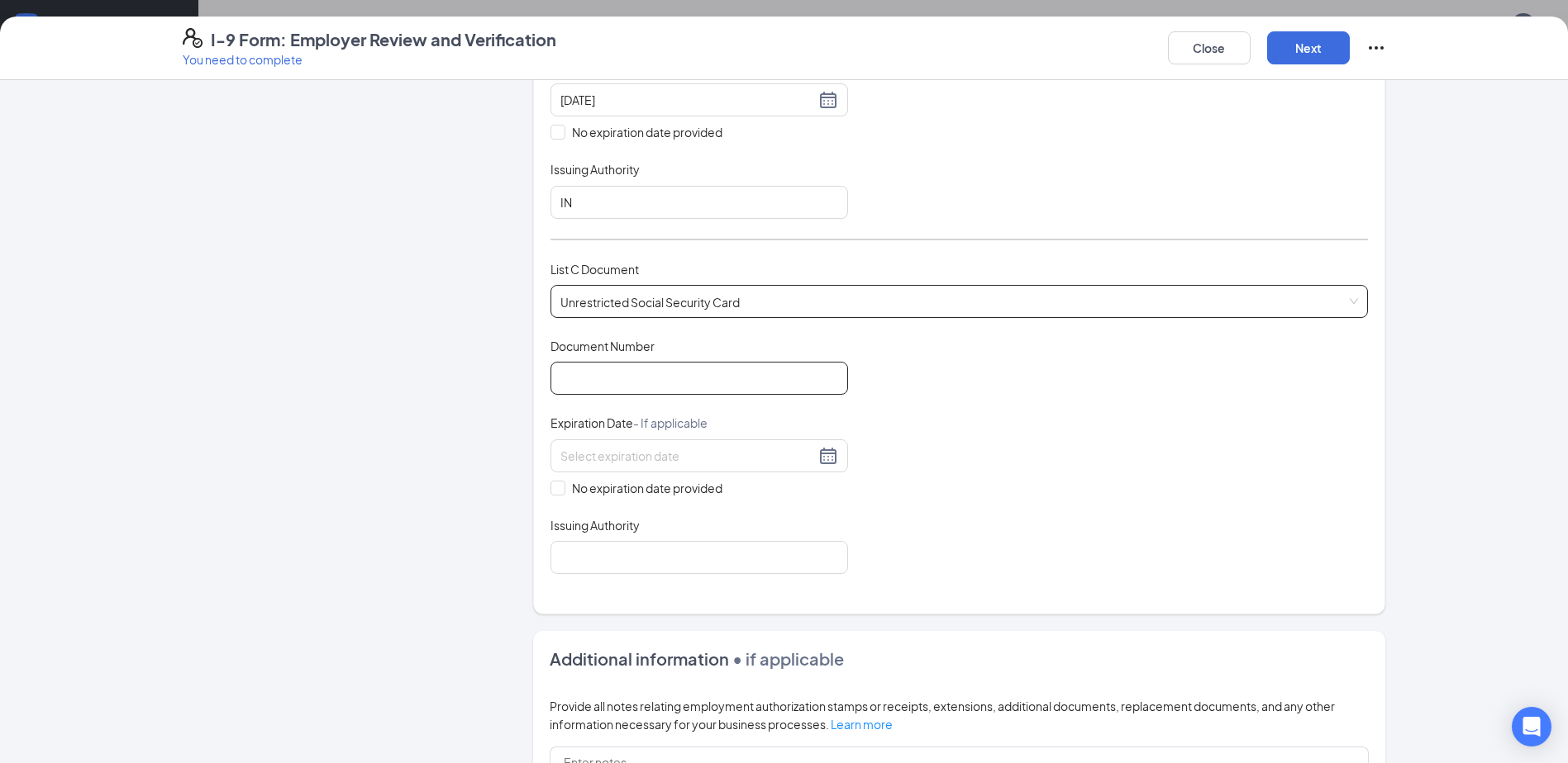
click at [660, 376] on input "Document Number" at bounding box center [699, 379] width 298 height 33
type input "310768655"
click at [595, 484] on span "No expiration date provided" at bounding box center [647, 488] width 164 height 19
click at [562, 484] on input "No expiration date provided" at bounding box center [555, 486] width 11 height 11
checkbox input "true"
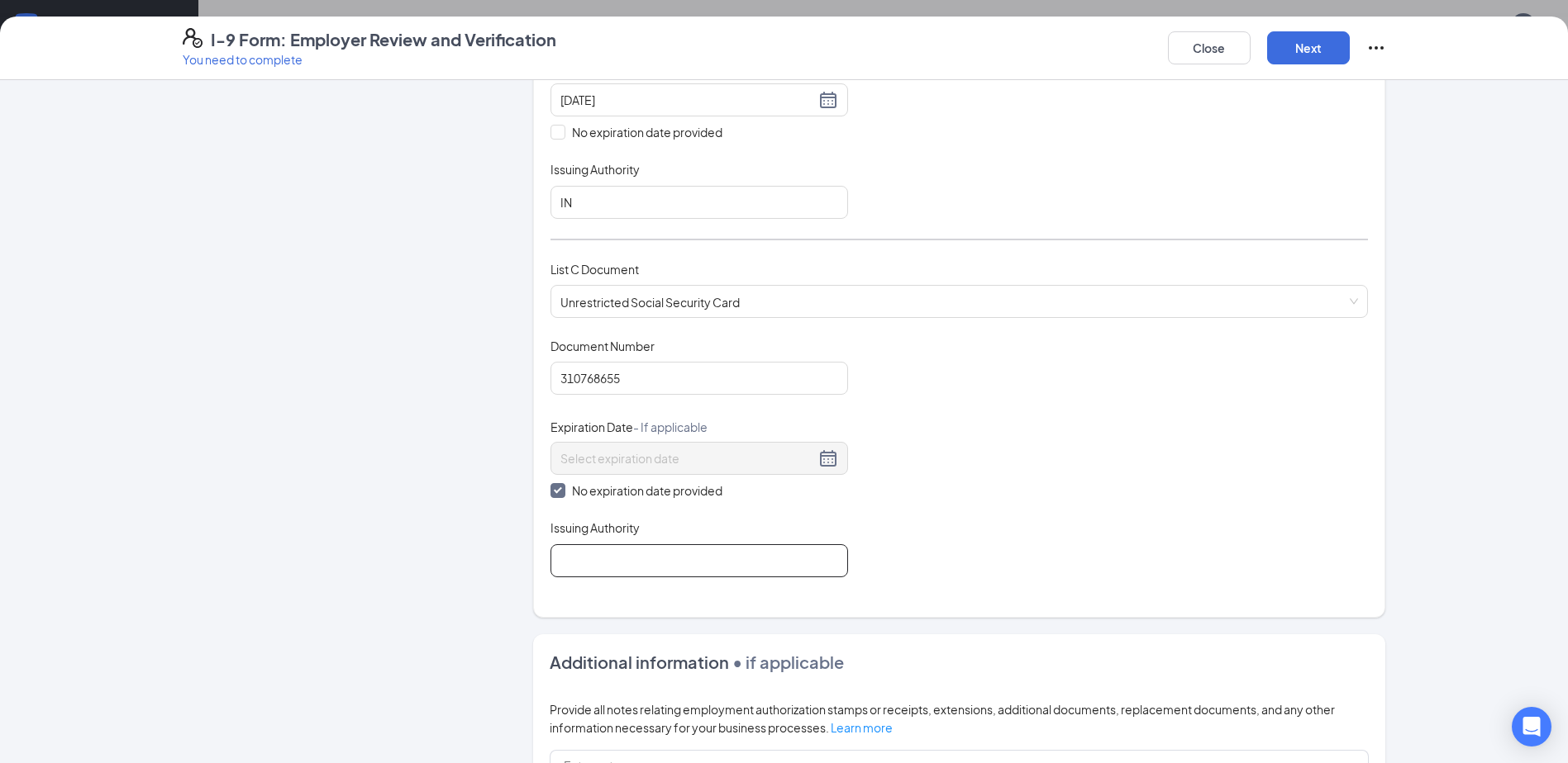
click at [634, 562] on input "Issuing Authority" at bounding box center [699, 561] width 298 height 33
type input "Social Security Admin"
click at [1015, 479] on div "Document Title Unrestricted Social Security Card Document Number 310768655 Expi…" at bounding box center [958, 458] width 817 height 240
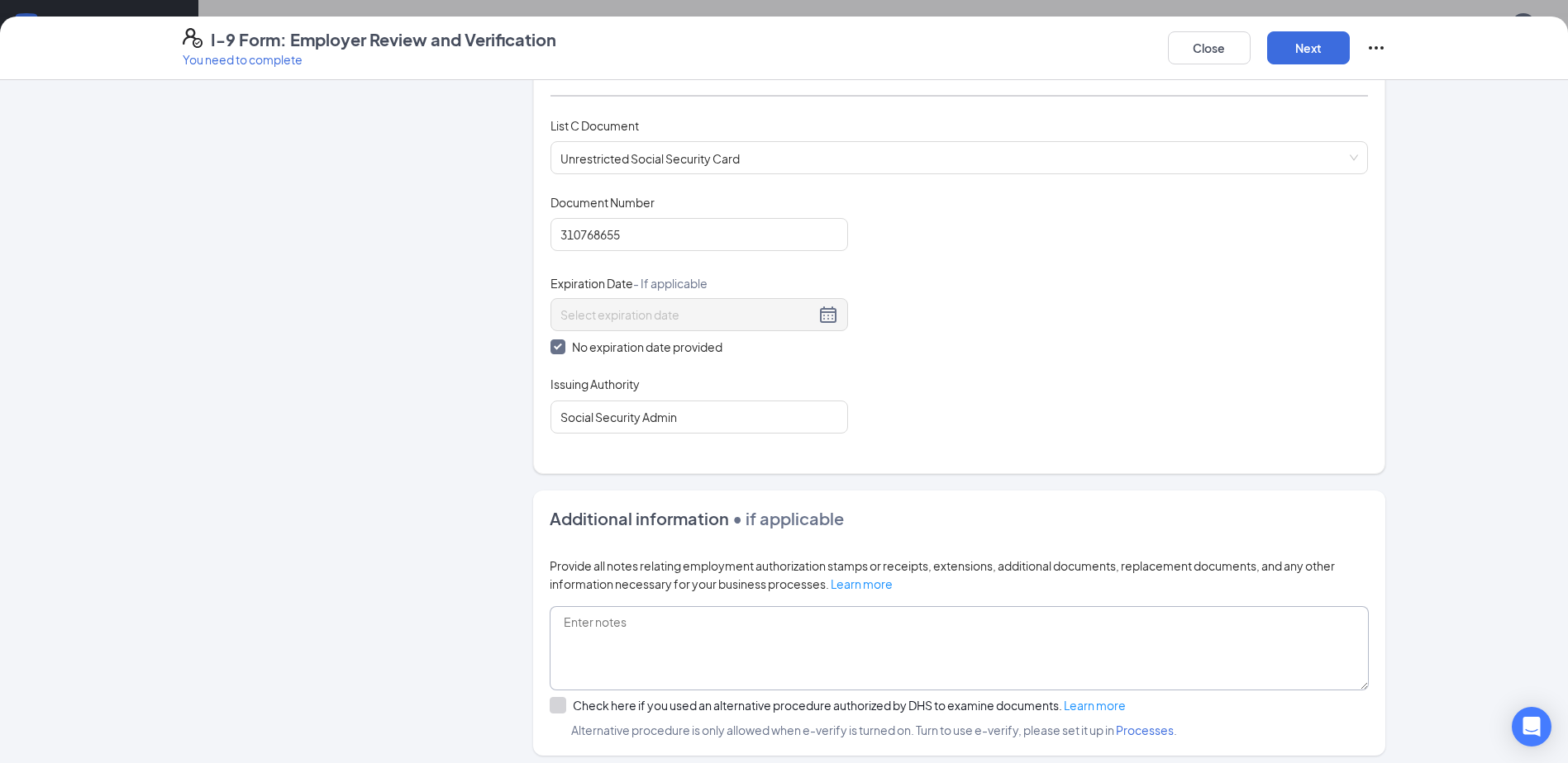
scroll to position [805, 0]
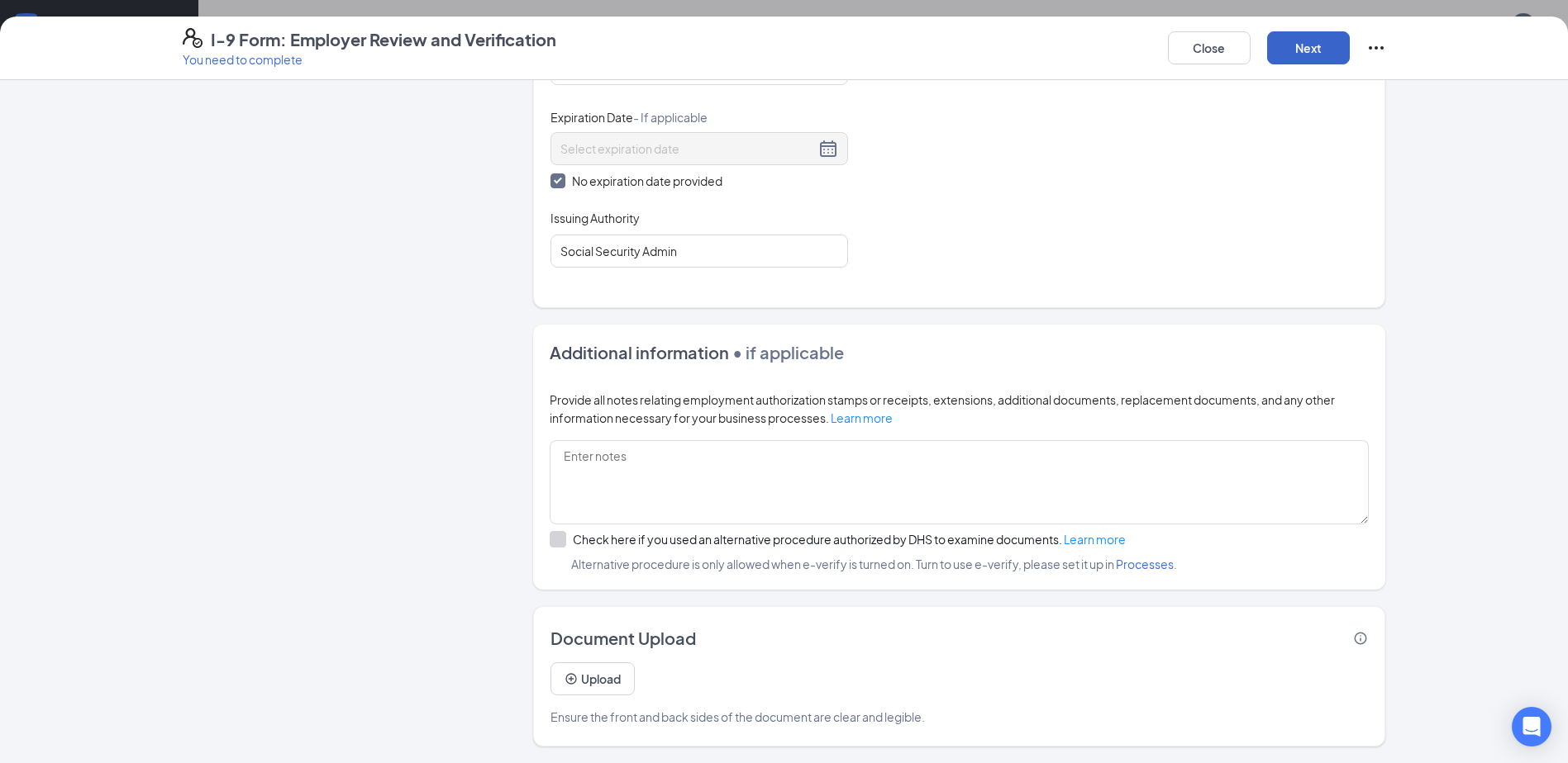
click at [1310, 48] on button "Next" at bounding box center [1308, 48] width 83 height 33
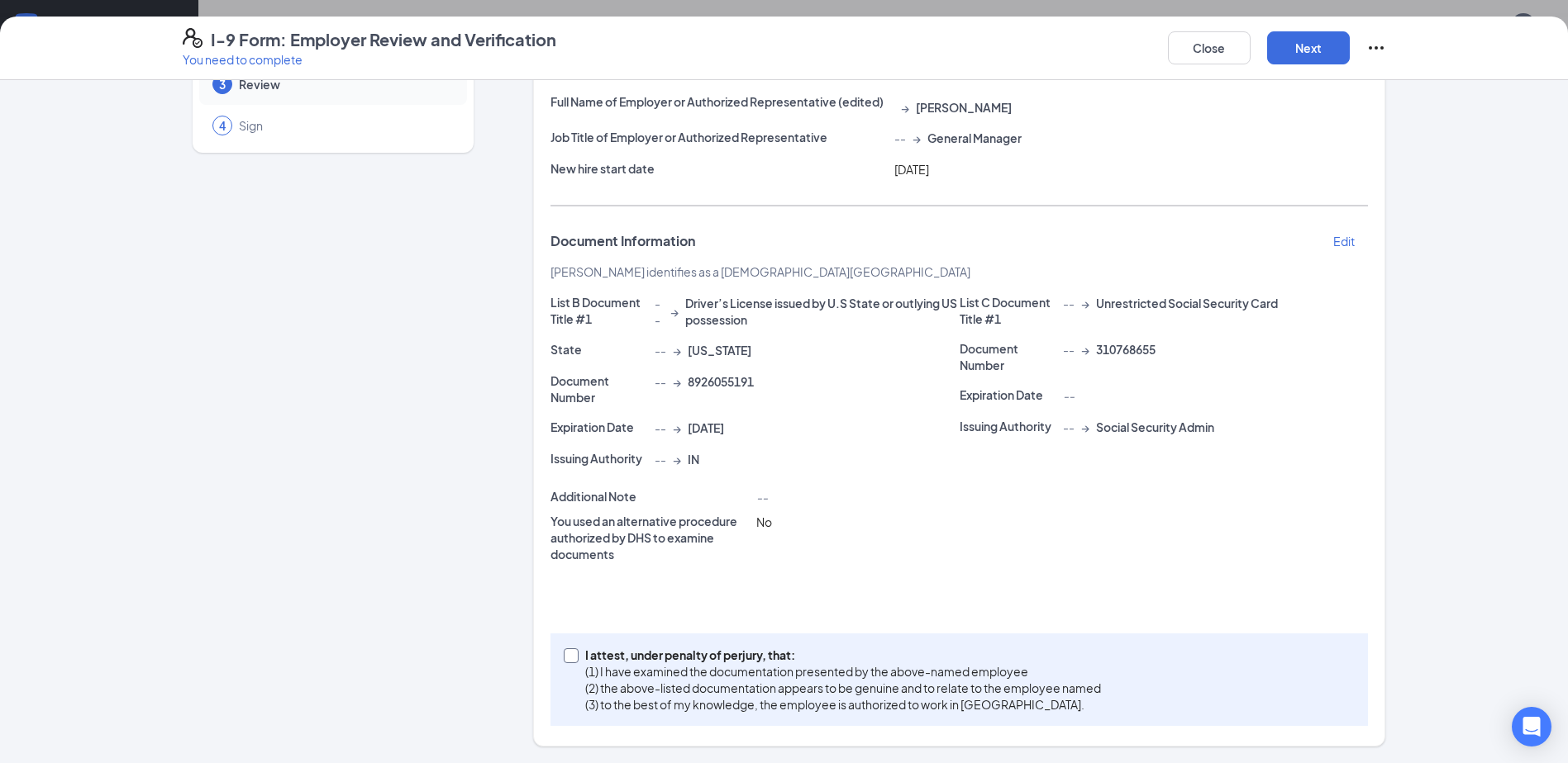
click at [719, 660] on p "I attest, under penalty of perjury, that:" at bounding box center [843, 655] width 516 height 17
click at [576, 660] on input "I attest, under penalty of [PERSON_NAME], that: (1) I have examined the documen…" at bounding box center [568, 654] width 11 height 11
checkbox input "true"
click at [1302, 47] on button "Next" at bounding box center [1308, 48] width 83 height 33
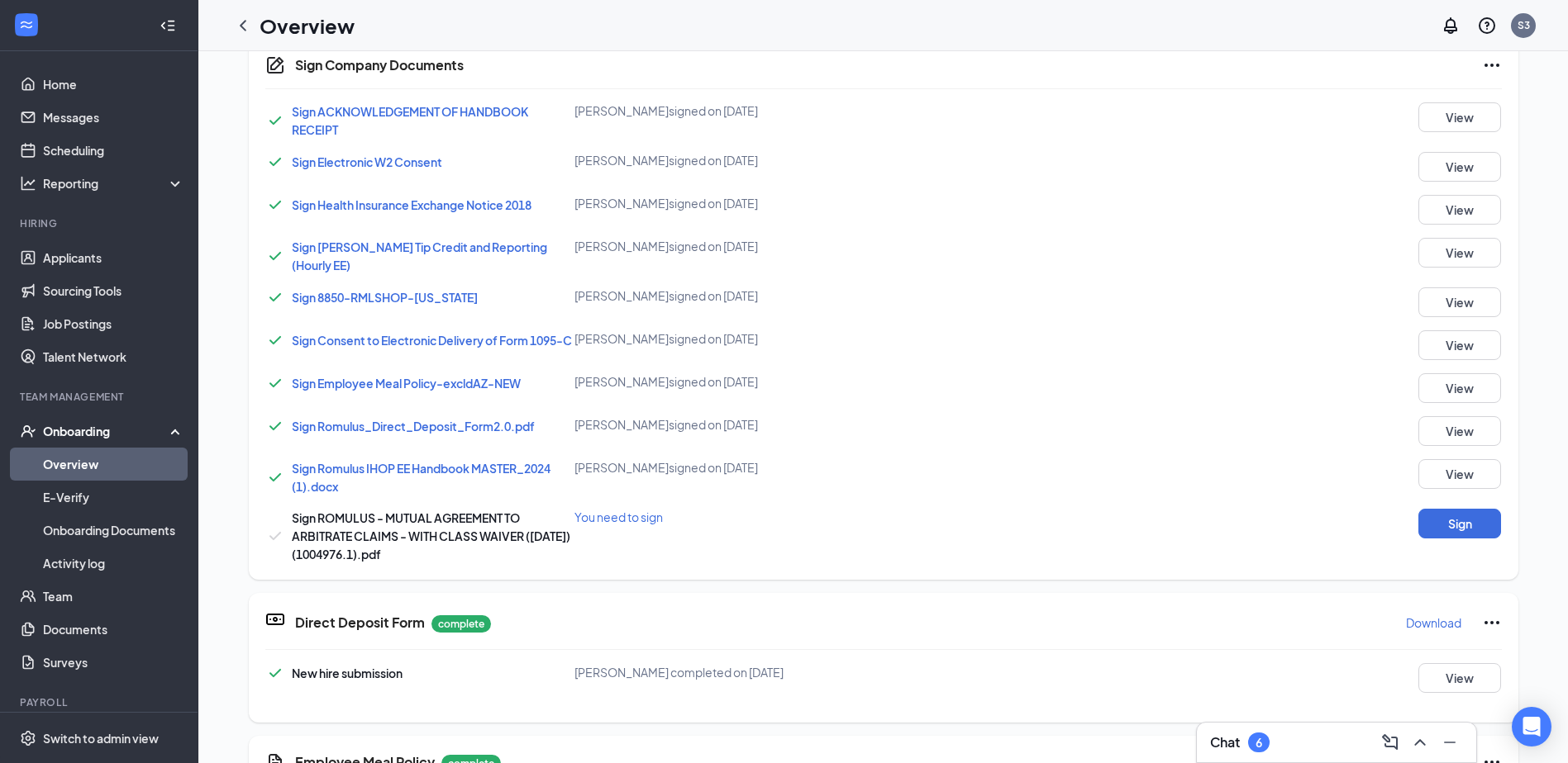
scroll to position [858, 0]
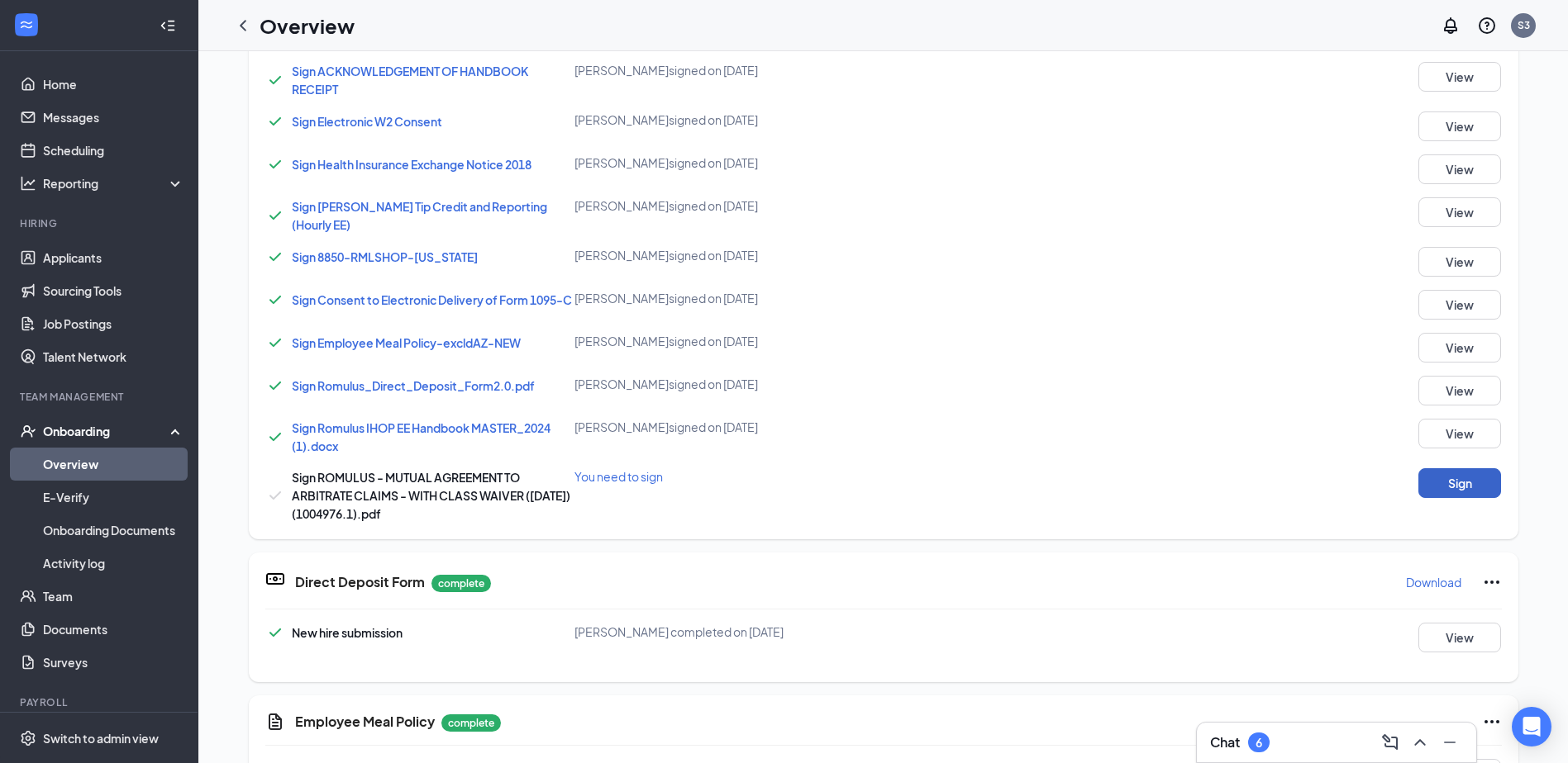
click at [1473, 488] on button "Sign" at bounding box center [1460, 484] width 83 height 30
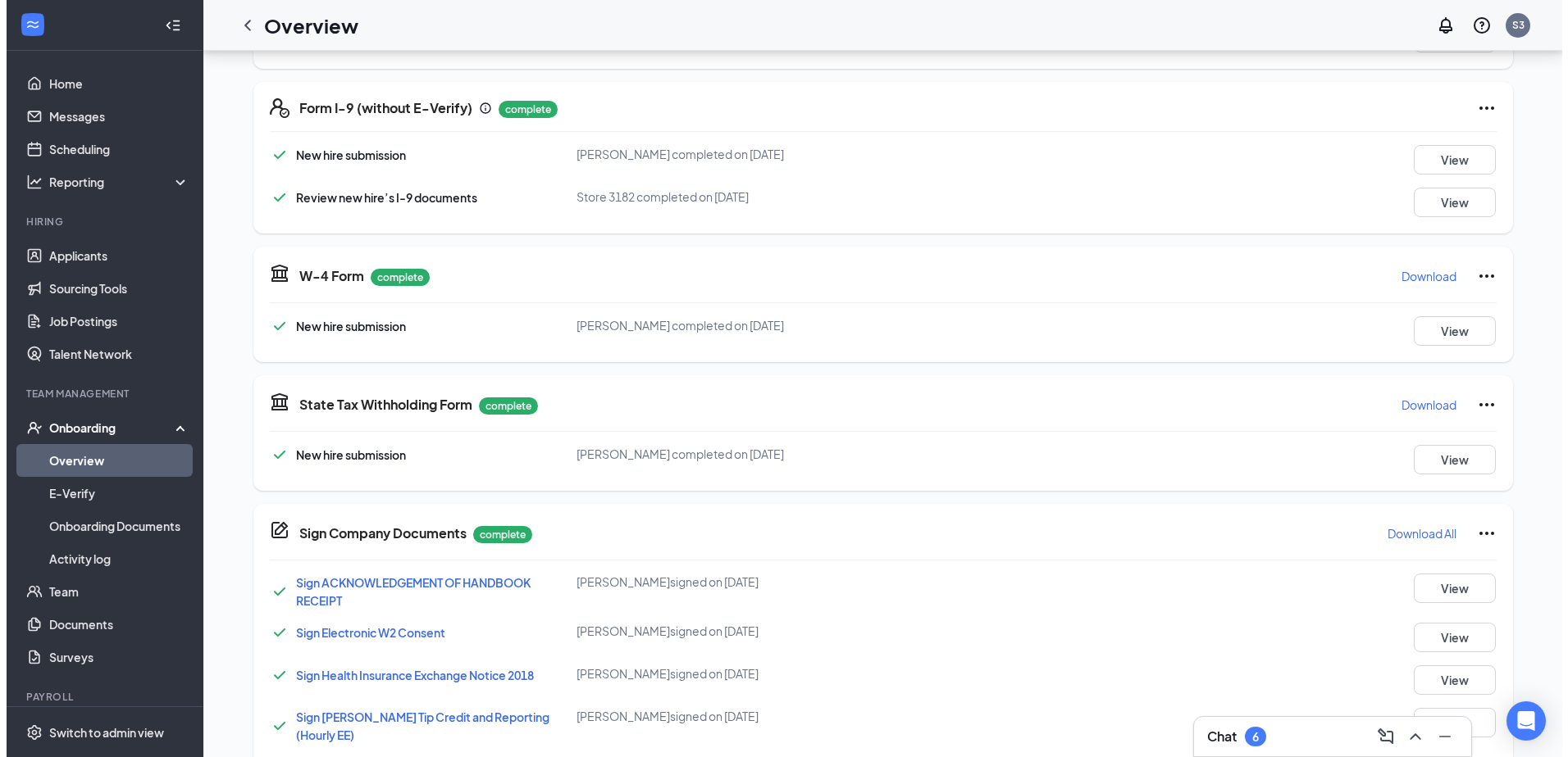
scroll to position [0, 0]
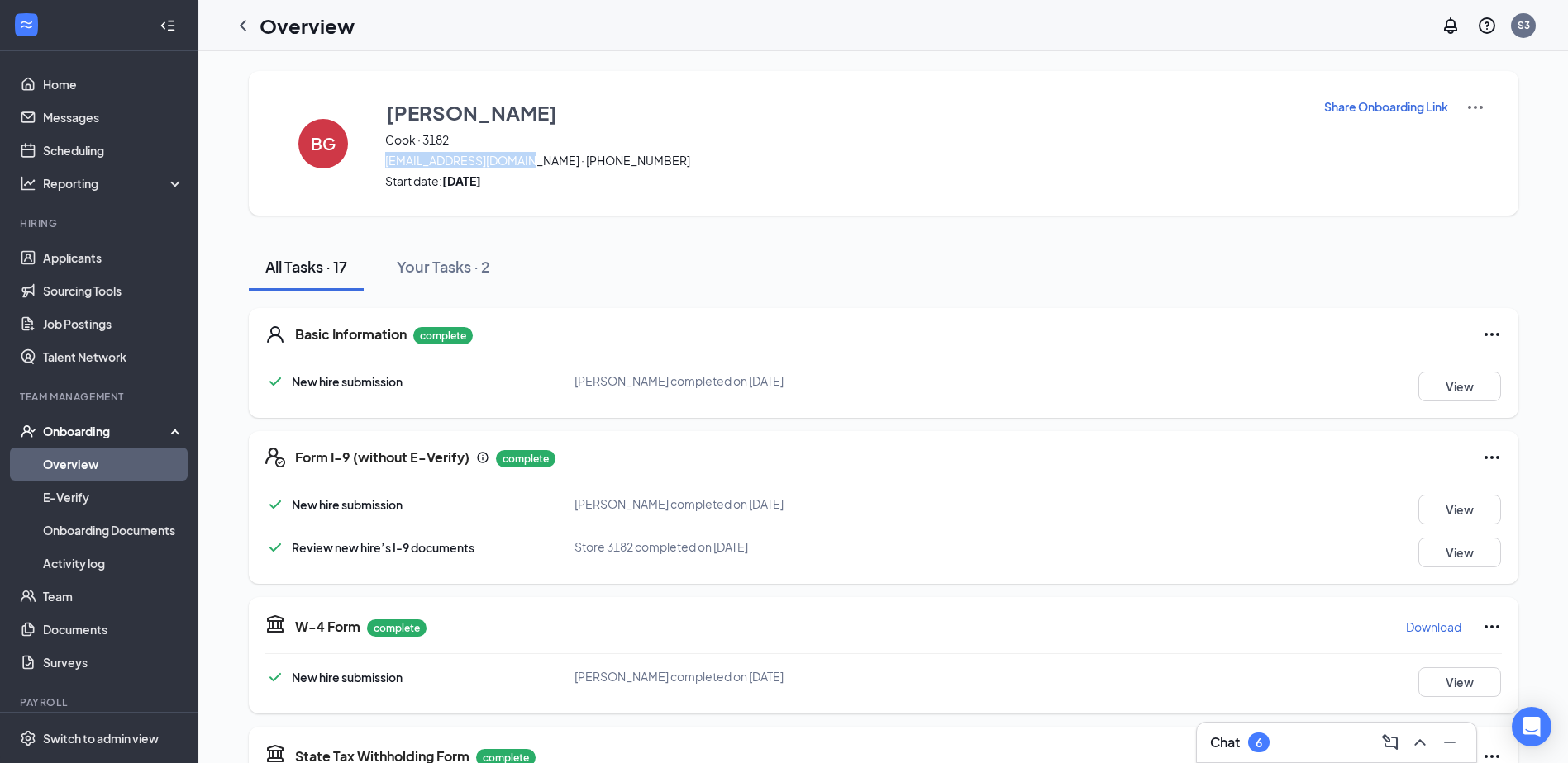
drag, startPoint x: 531, startPoint y: 159, endPoint x: 382, endPoint y: 158, distance: 149.0
click at [385, 158] on span "[EMAIL_ADDRESS][DOMAIN_NAME] · [PHONE_NUMBER]" at bounding box center [843, 160] width 918 height 17
drag, startPoint x: 382, startPoint y: 158, endPoint x: 398, endPoint y: 157, distance: 16.0
copy span "[EMAIL_ADDRESS][DOMAIN_NAME]"
click at [71, 150] on link "Scheduling" at bounding box center [114, 151] width 141 height 33
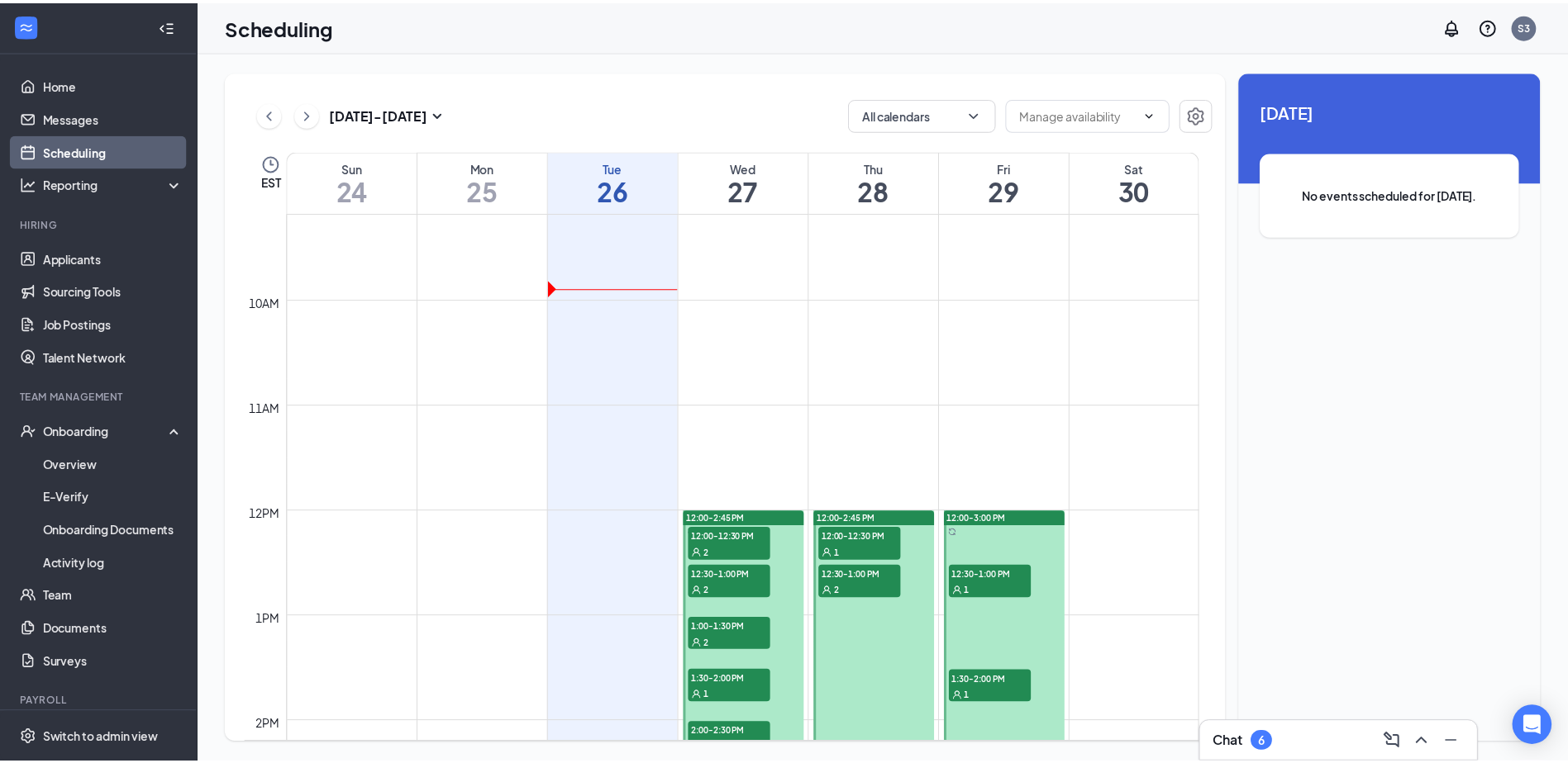
scroll to position [1143, 0]
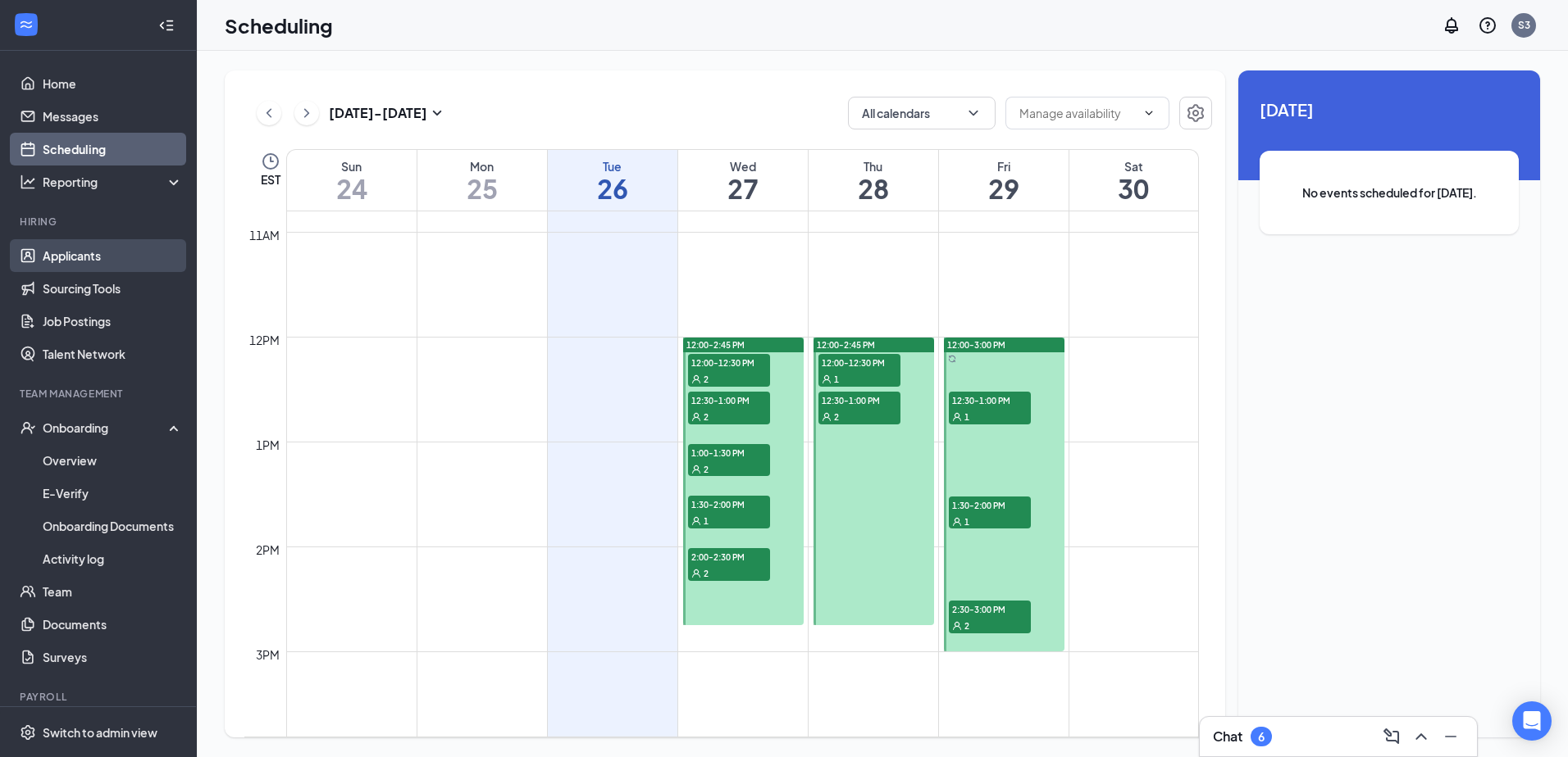
click at [83, 260] on link "Applicants" at bounding box center [113, 256] width 140 height 33
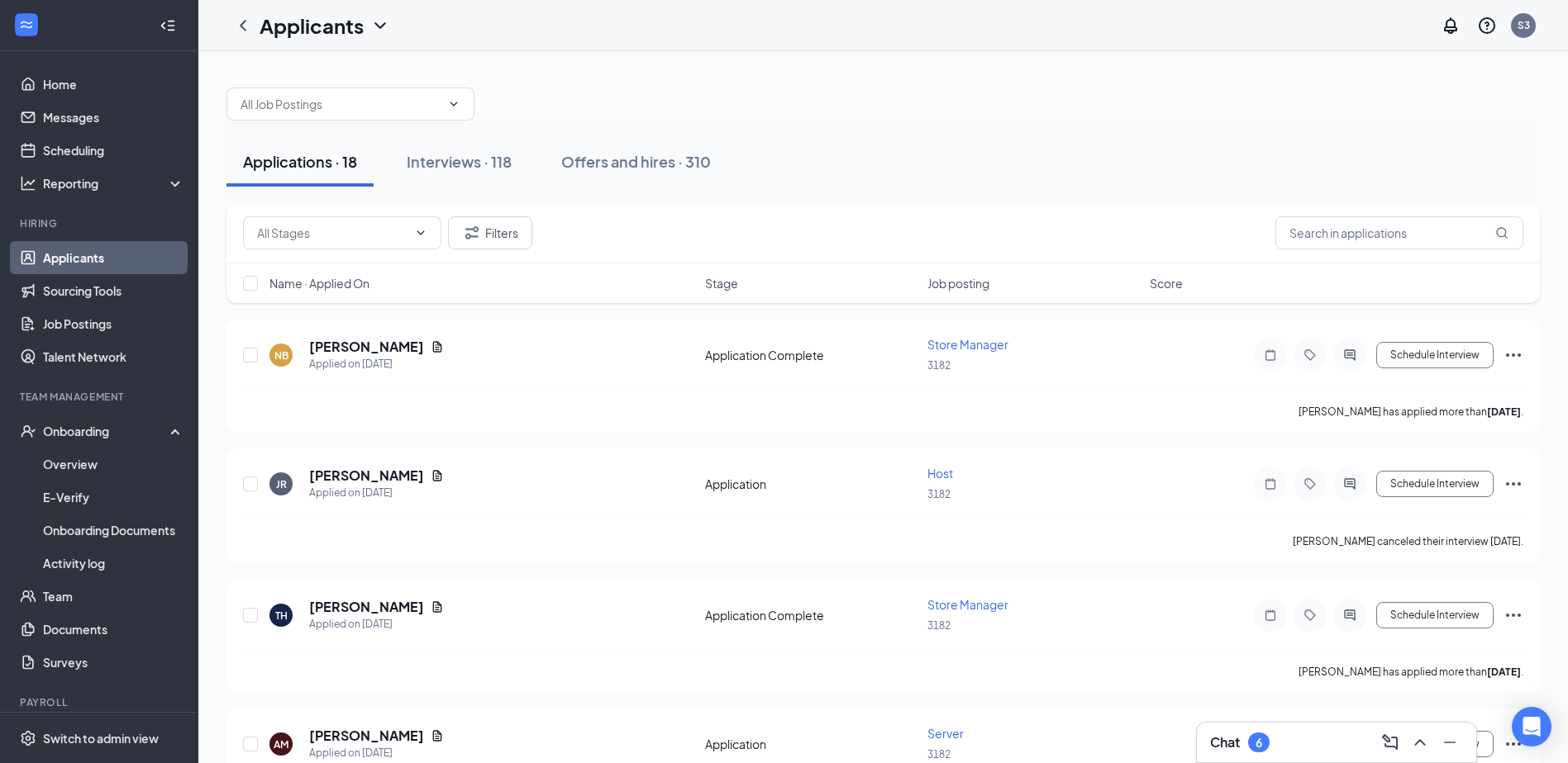
drag, startPoint x: 1029, startPoint y: 117, endPoint x: 1041, endPoint y: 107, distance: 15.6
click at [1029, 118] on div at bounding box center [883, 96] width 1313 height 49
